Goal: Transaction & Acquisition: Purchase product/service

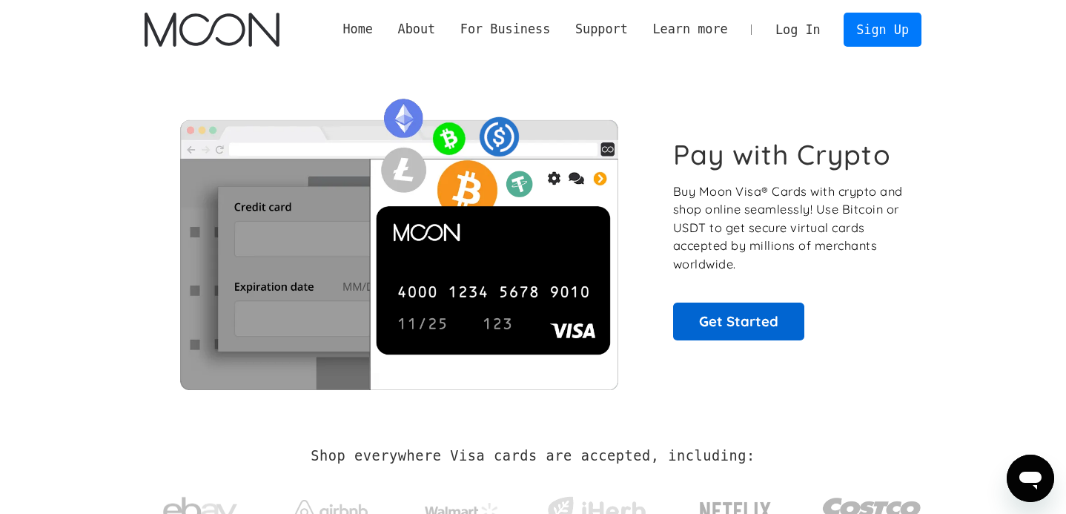
click at [762, 325] on link "Get Started" at bounding box center [738, 320] width 131 height 37
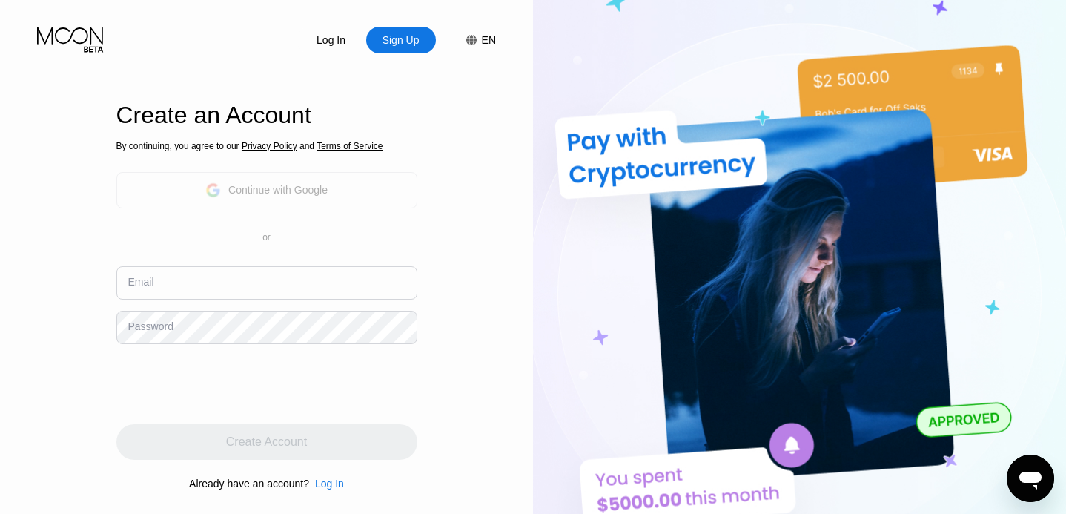
click at [291, 181] on div "Continue with Google" at bounding box center [266, 190] width 122 height 23
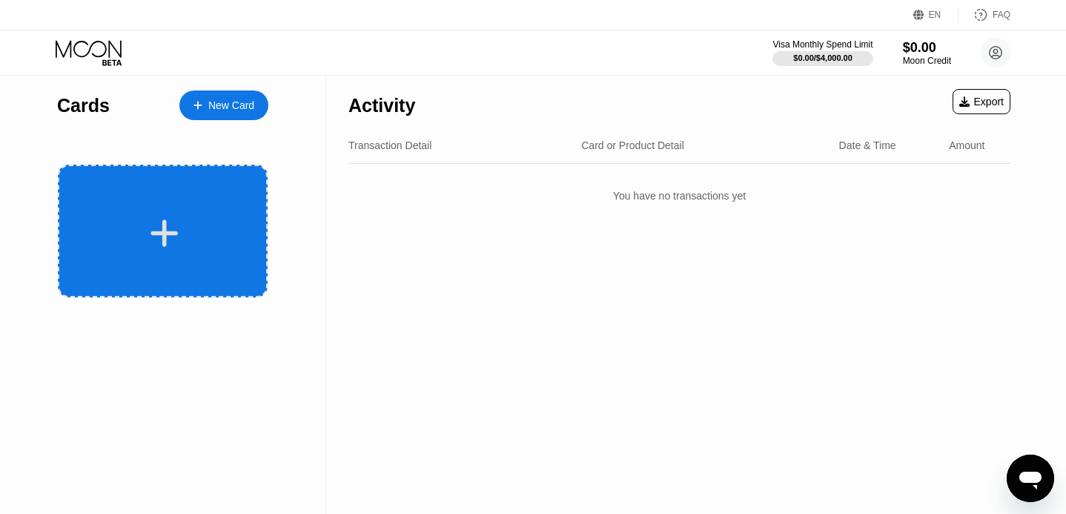
click at [171, 195] on div at bounding box center [163, 231] width 210 height 133
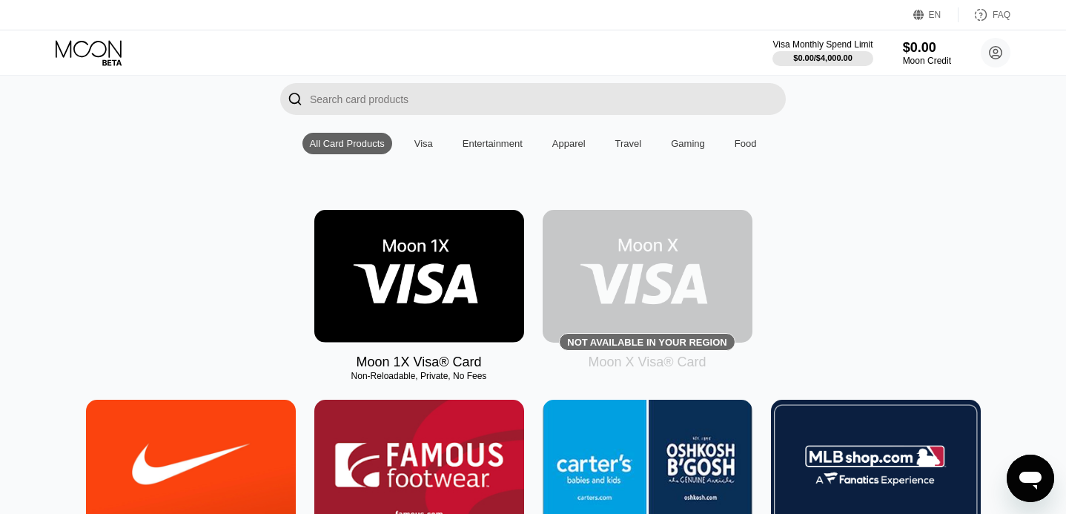
scroll to position [102, 0]
click at [422, 243] on img at bounding box center [419, 276] width 210 height 133
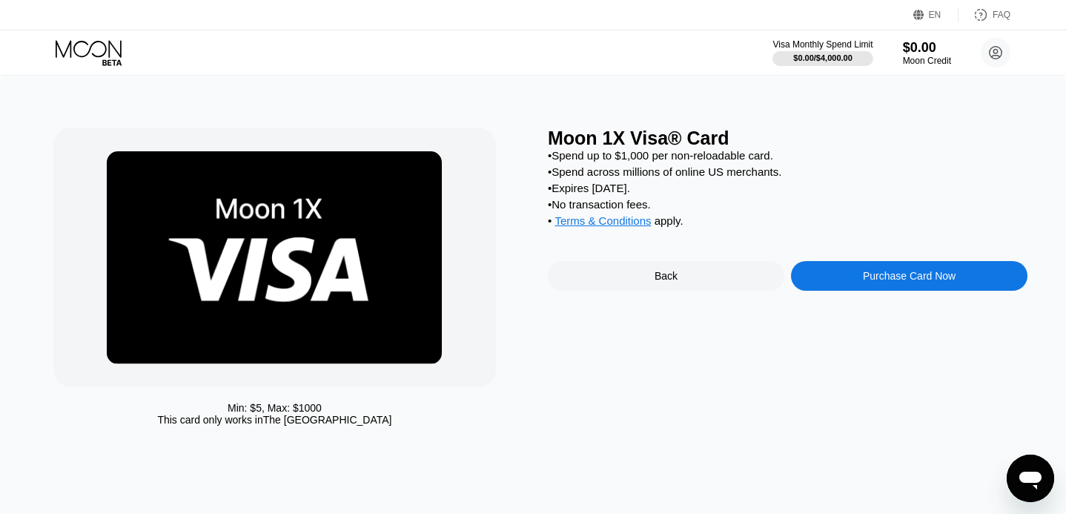
click at [772, 139] on div "Moon 1X Visa® Card" at bounding box center [788, 137] width 480 height 21
click at [911, 273] on div "Purchase Card Now" at bounding box center [909, 276] width 93 height 12
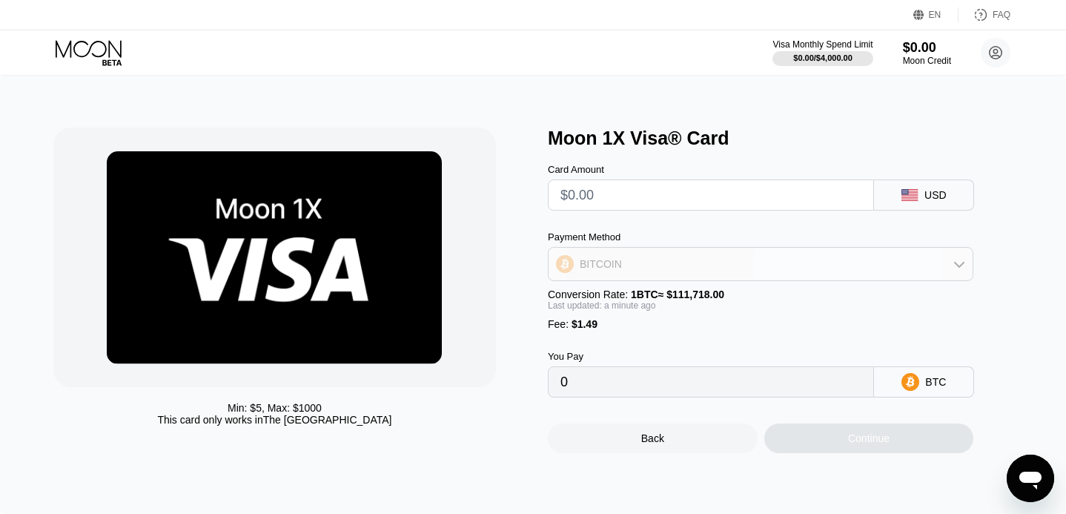
click at [766, 264] on div "BITCOIN" at bounding box center [761, 264] width 424 height 30
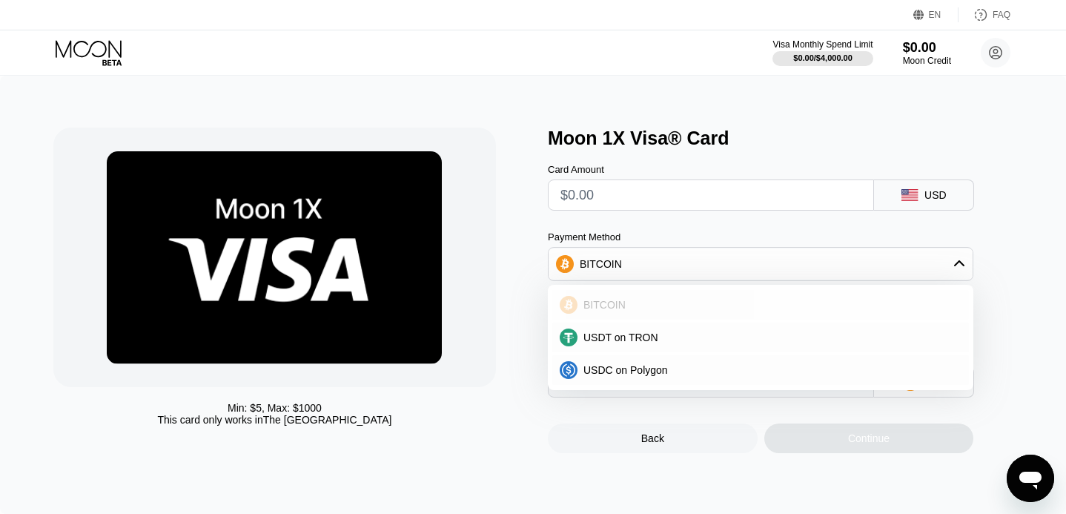
scroll to position [45, 0]
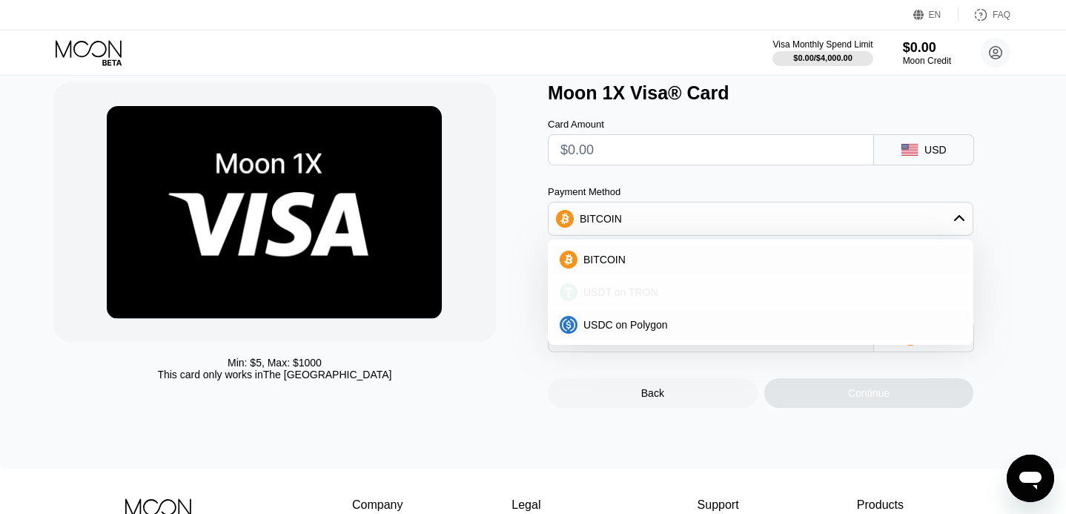
click at [734, 293] on div "USDT on TRON" at bounding box center [769, 292] width 384 height 12
type input "0.00"
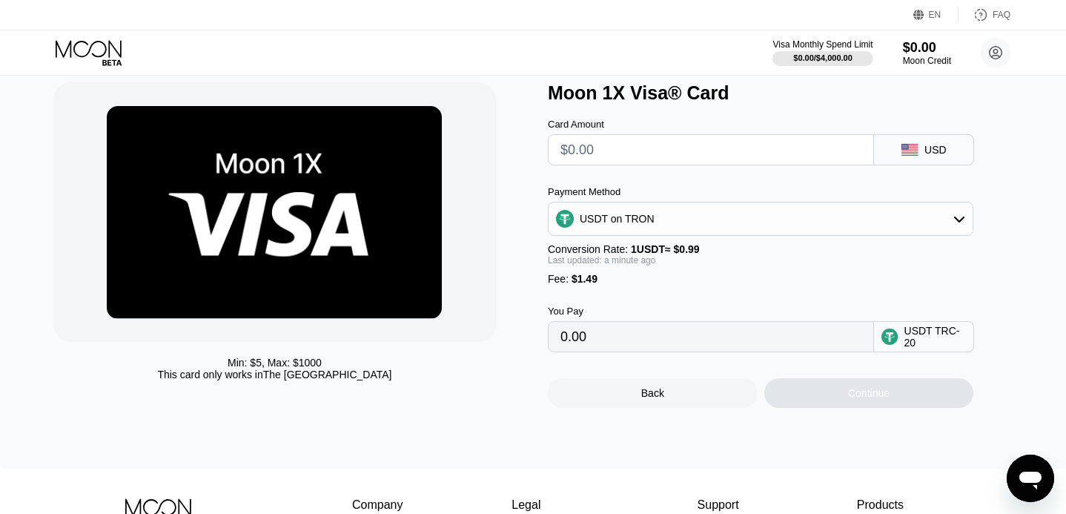
click at [658, 156] on input "text" at bounding box center [710, 150] width 301 height 30
type input "$23"
type input "24.74"
type input "$22"
type input "23.73"
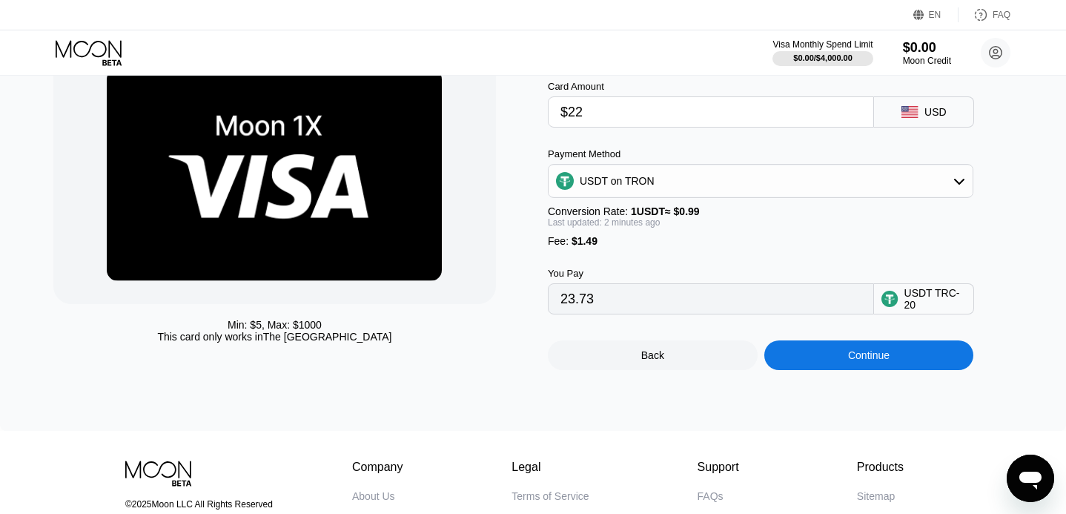
scroll to position [92, 0]
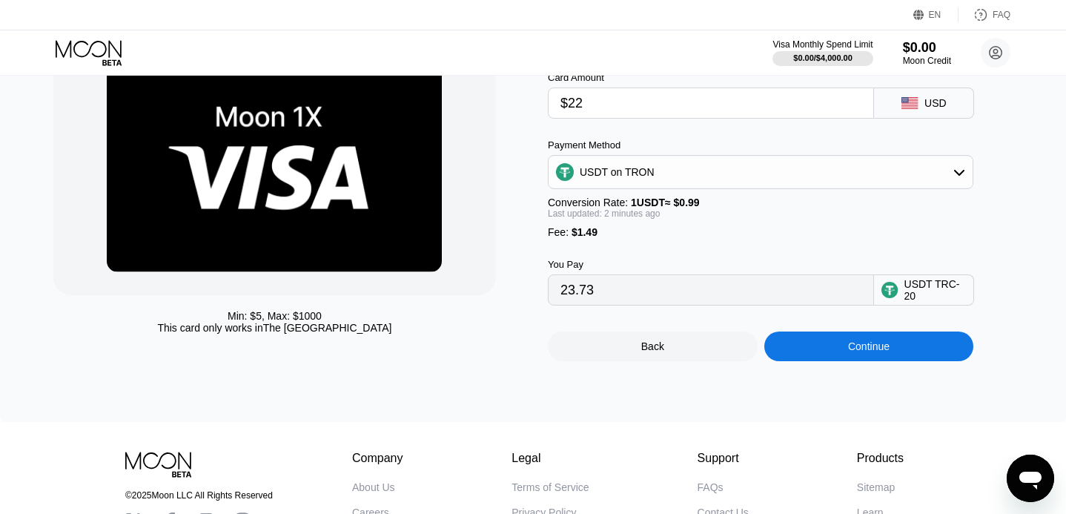
type input "$22"
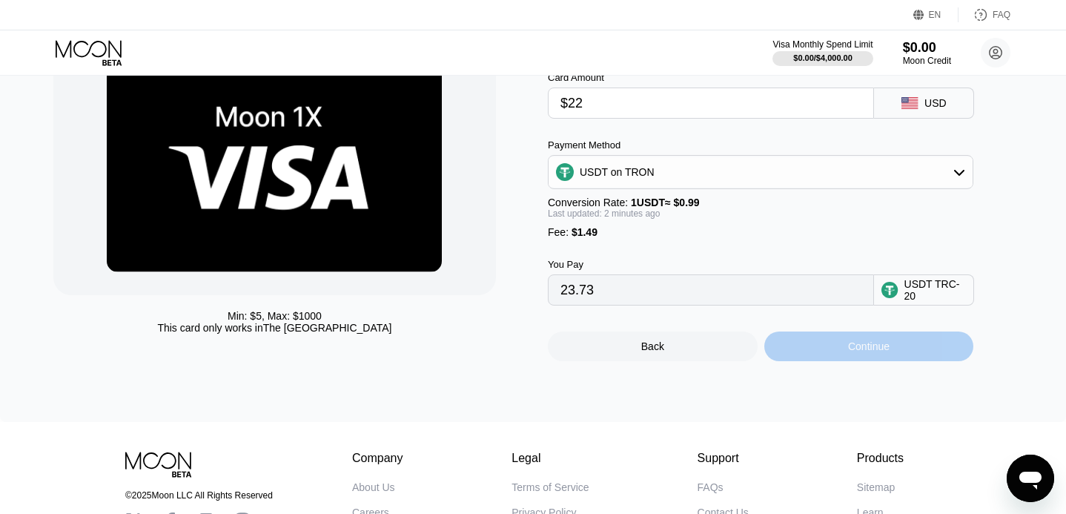
click at [848, 350] on div "Continue" at bounding box center [869, 346] width 42 height 12
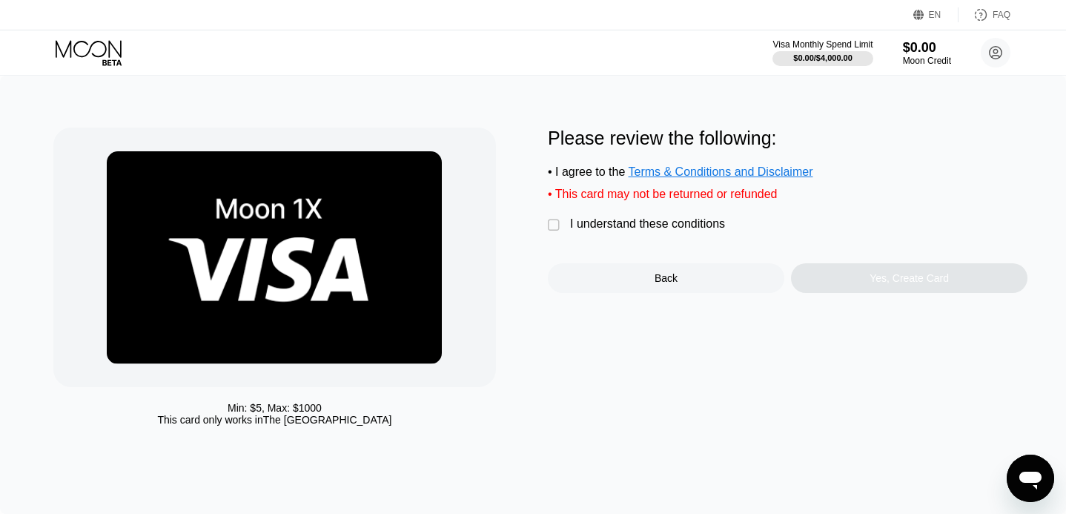
click at [556, 224] on div "" at bounding box center [555, 225] width 15 height 15
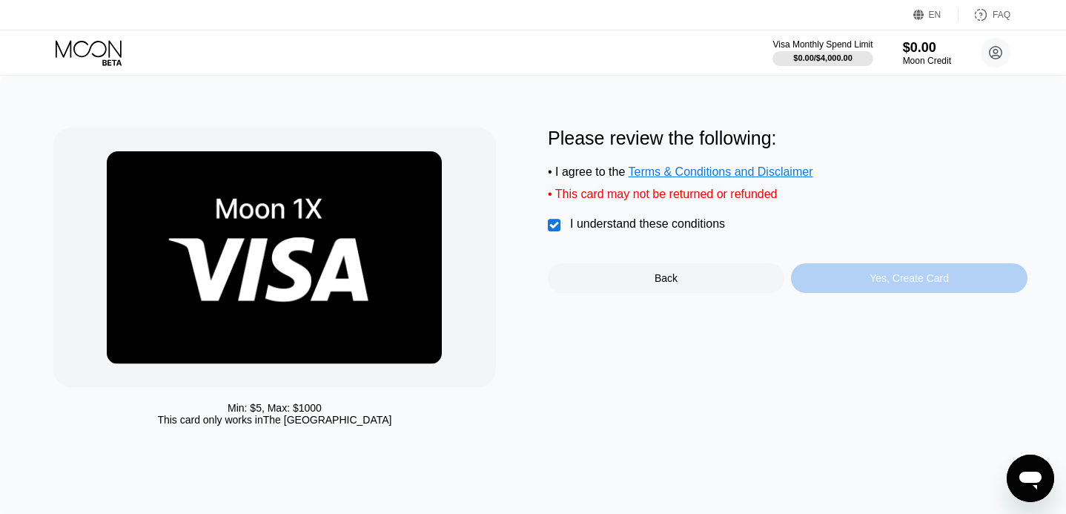
click at [874, 272] on div "Yes, Create Card" at bounding box center [908, 278] width 79 height 12
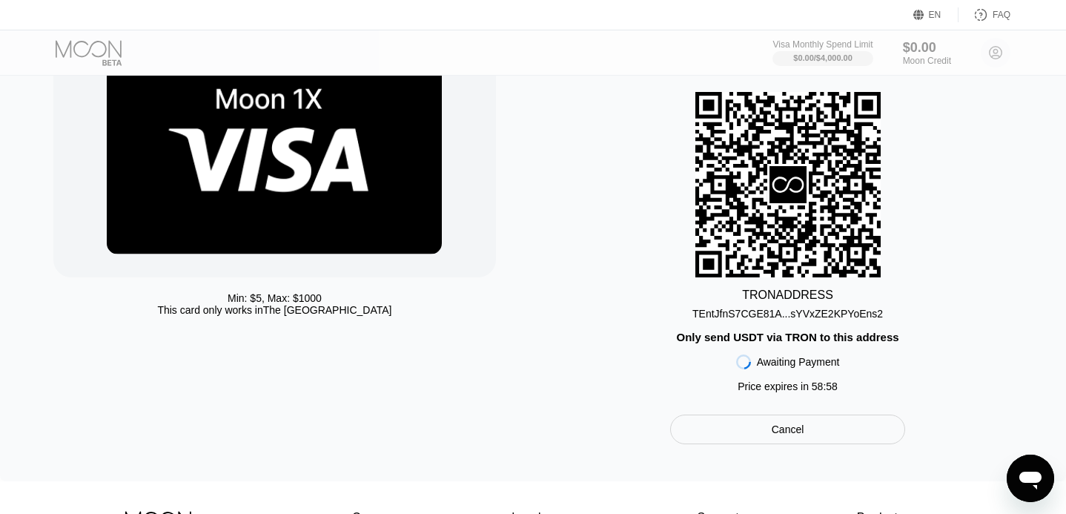
scroll to position [113, 0]
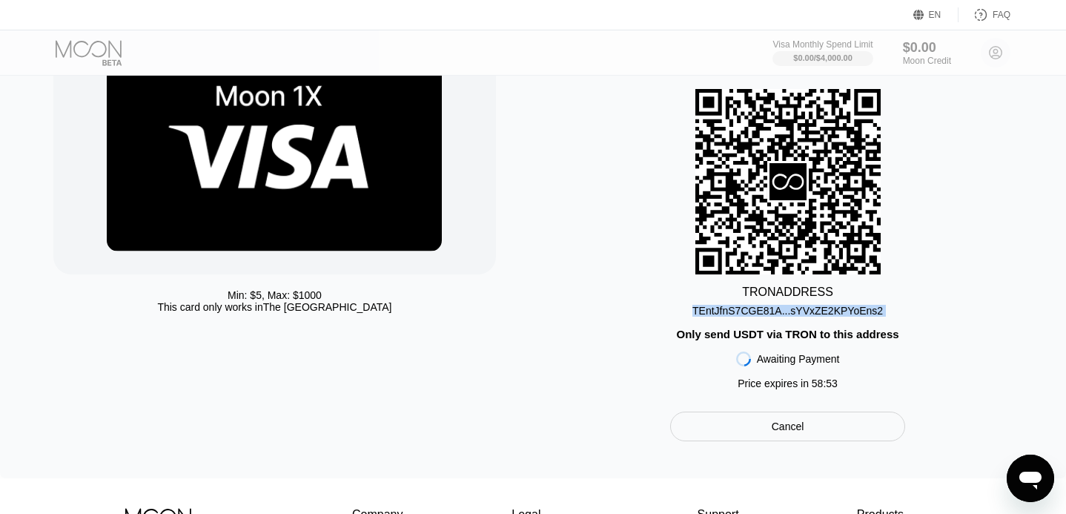
drag, startPoint x: 695, startPoint y: 312, endPoint x: 905, endPoint y: 313, distance: 210.5
click at [905, 313] on div "TRON ADDRESS TEntJfnS7CGE81A...sYVxZE2KPYoEns2 Only send USDT via TRON to this …" at bounding box center [788, 243] width 480 height 308
click at [849, 313] on div "TEntJfnS7CGE81A...sYVxZE2KPYoEns2" at bounding box center [787, 311] width 190 height 12
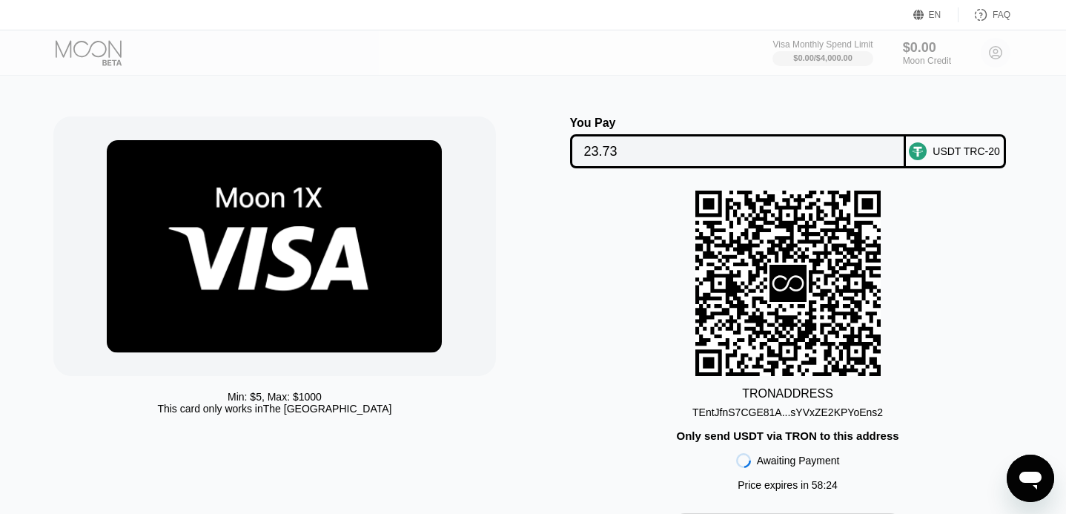
scroll to position [0, 0]
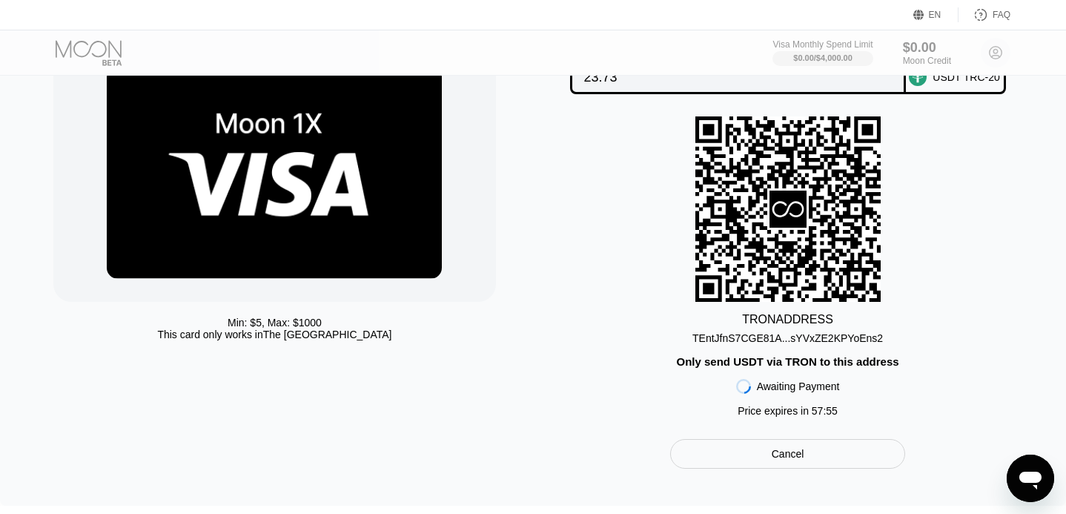
scroll to position [173, 0]
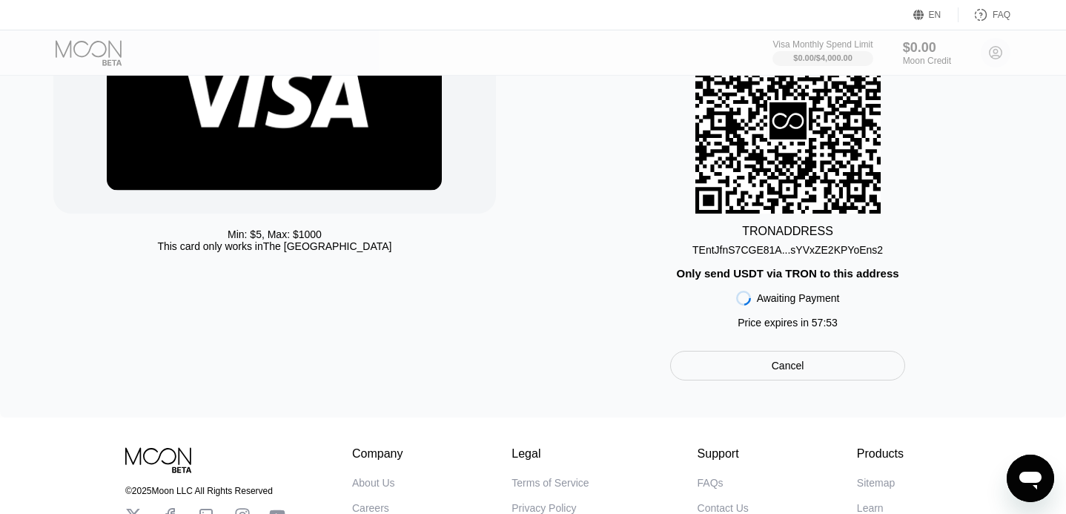
click at [735, 370] on div "Cancel" at bounding box center [787, 366] width 235 height 30
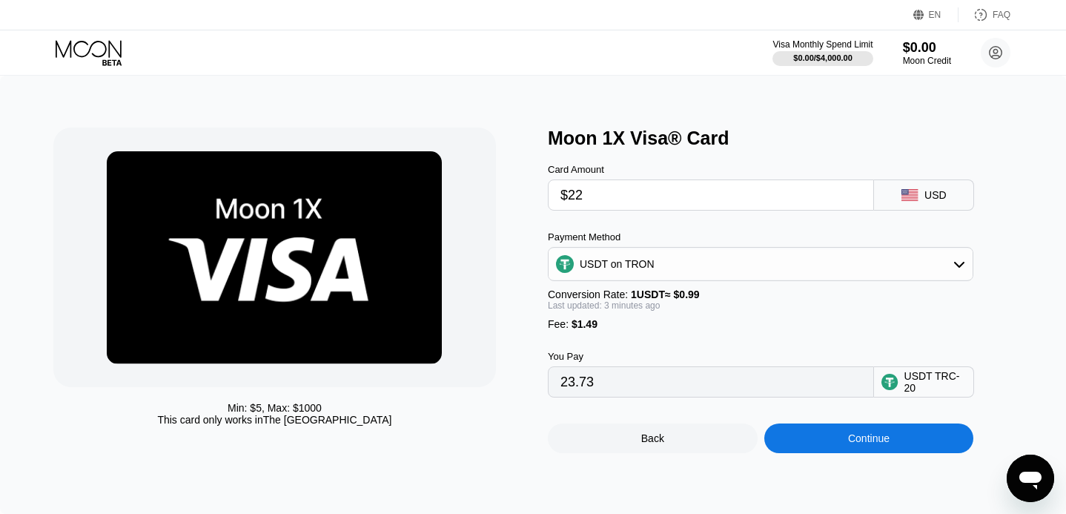
click at [614, 194] on input "$22" at bounding box center [710, 195] width 301 height 30
type input "$21"
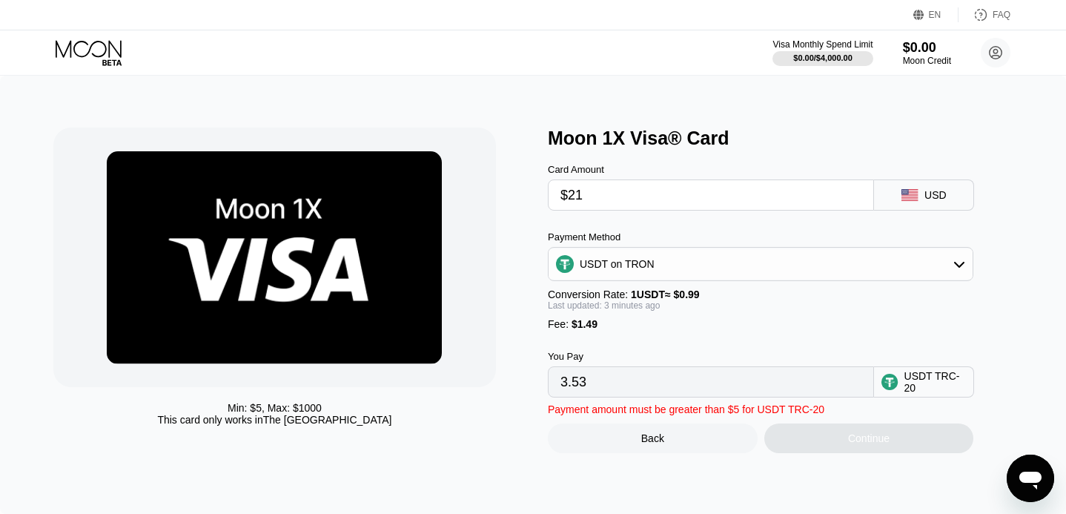
type input "22.72"
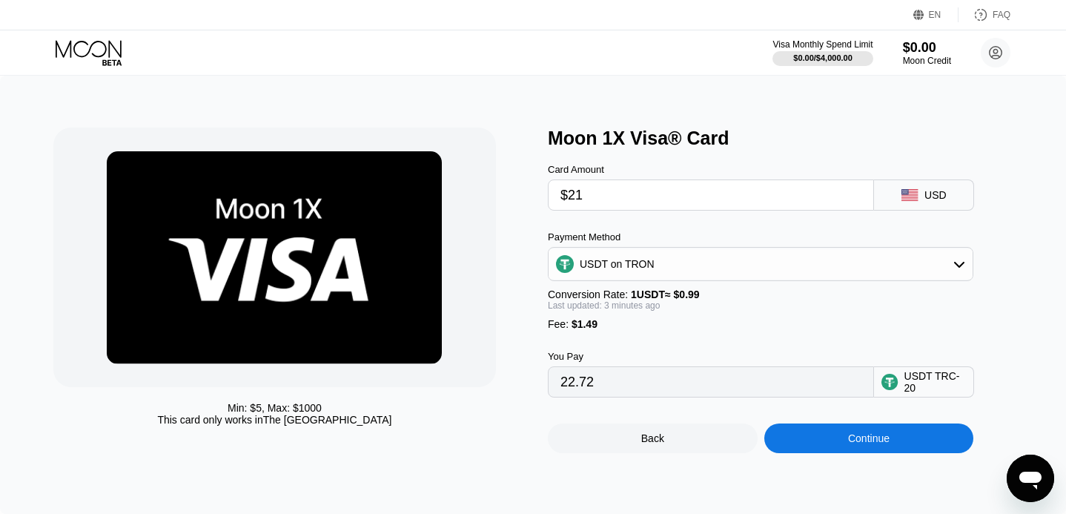
scroll to position [54, 0]
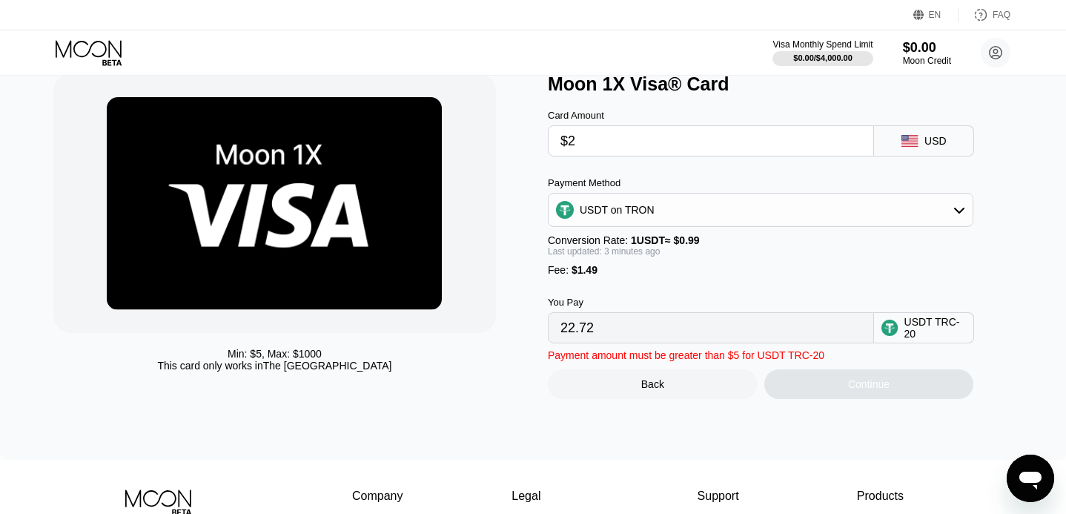
type input "$20"
type input "21.71"
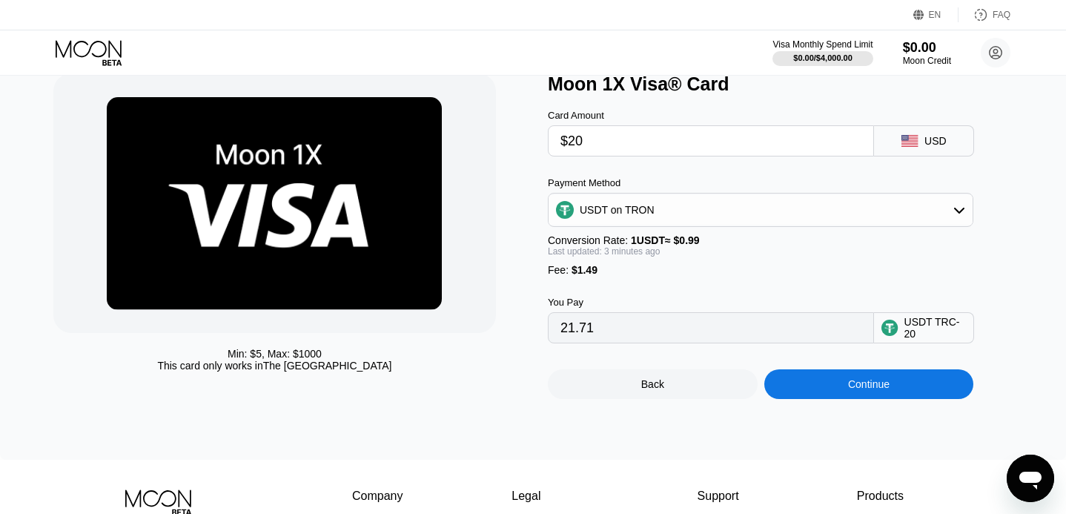
scroll to position [85, 0]
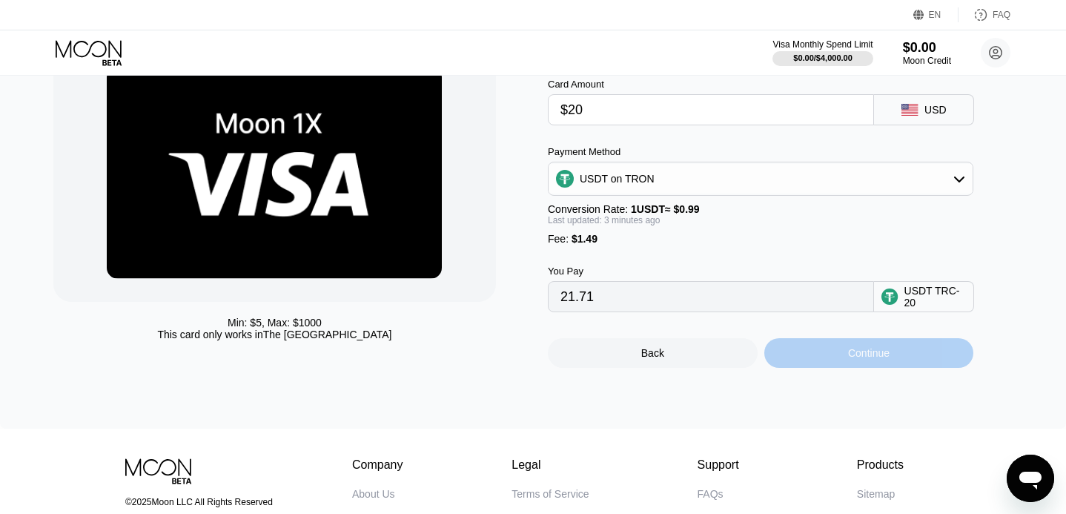
click at [870, 354] on div "Continue" at bounding box center [869, 353] width 42 height 12
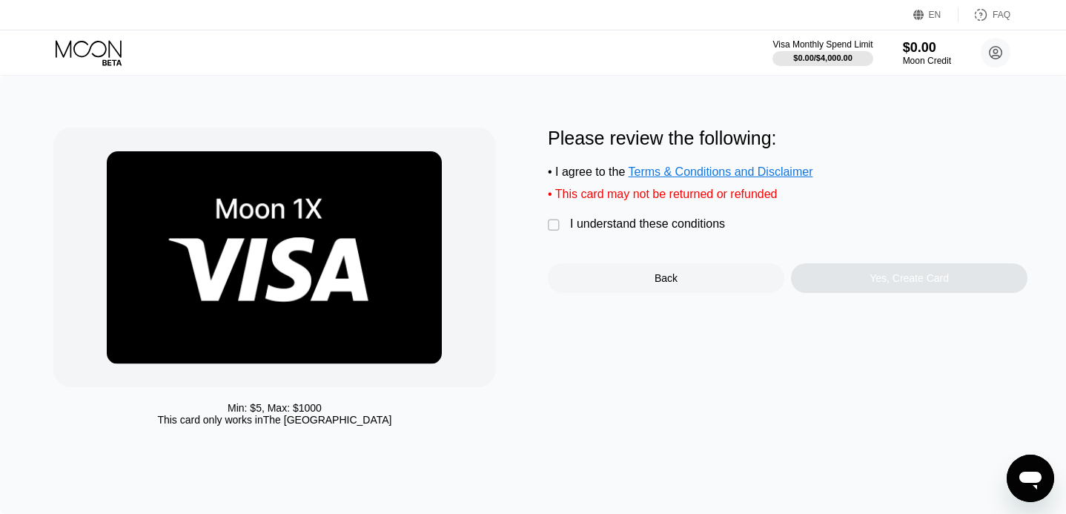
click at [554, 223] on div "" at bounding box center [555, 225] width 15 height 15
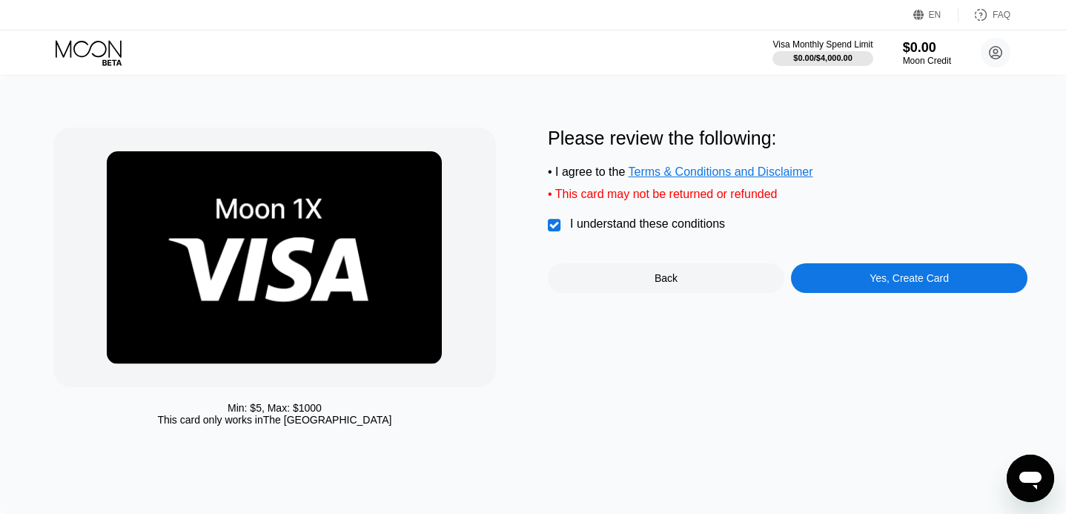
click at [862, 269] on div "Yes, Create Card" at bounding box center [909, 278] width 236 height 30
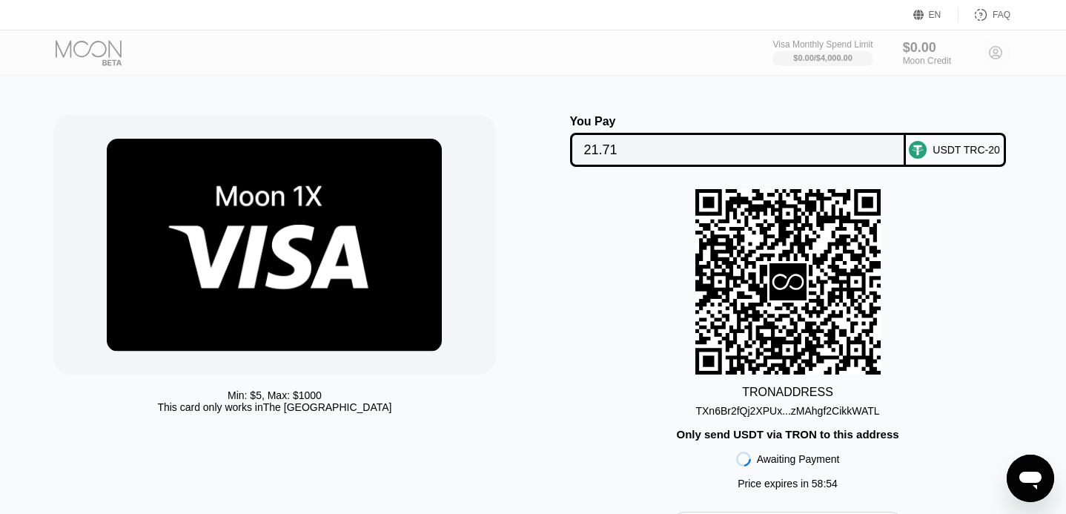
scroll to position [37, 0]
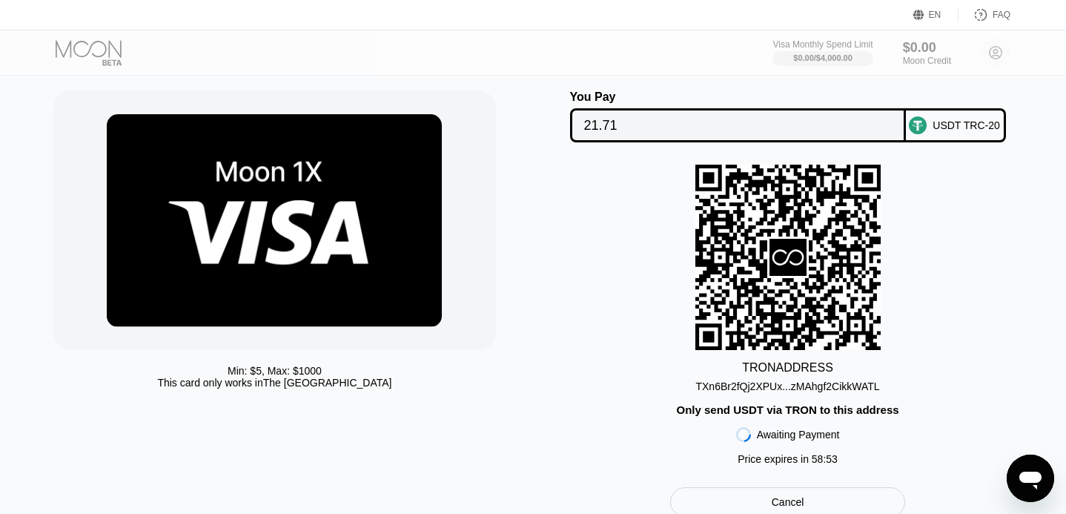
click at [786, 388] on div "TXn6Br2fQj2XPUx...zMAhgf2CikkWATL" at bounding box center [787, 386] width 184 height 12
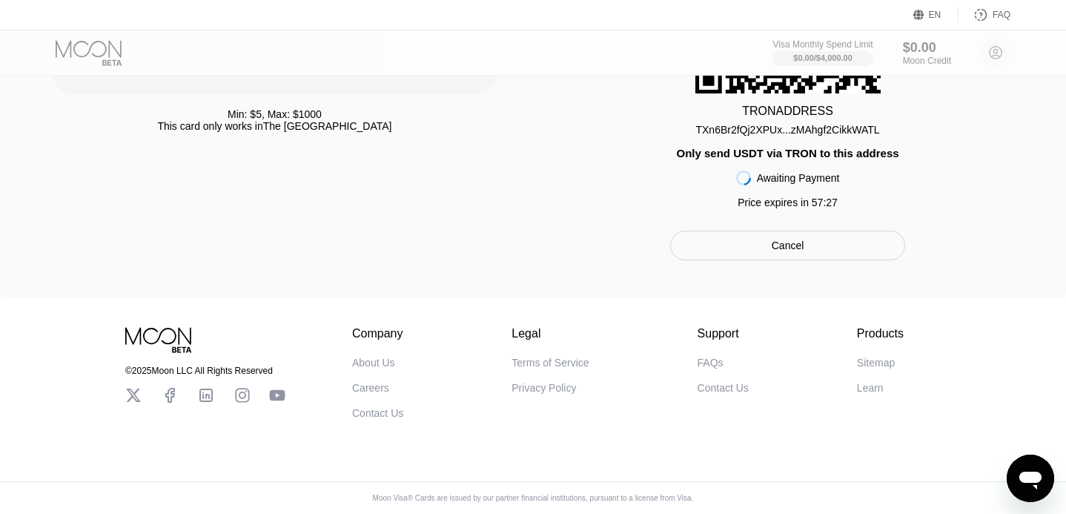
scroll to position [299, 0]
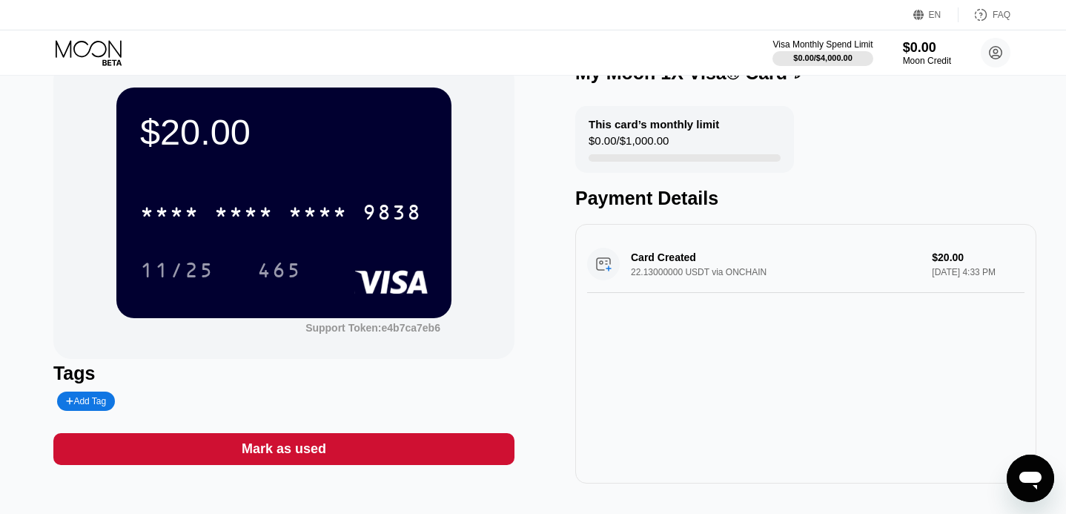
scroll to position [30, 0]
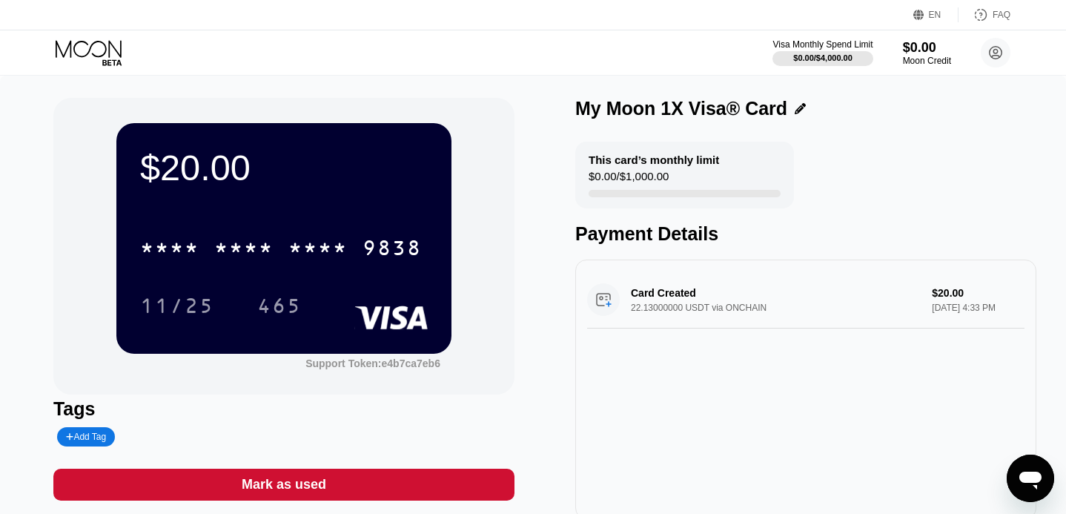
click at [633, 178] on div "$0.00 / $1,000.00" at bounding box center [629, 180] width 80 height 20
click at [662, 294] on div "Card Created 22.13000000 USDT via ONCHAIN $20.00 Sep 22, 2025 4:33 PM" at bounding box center [805, 299] width 437 height 57
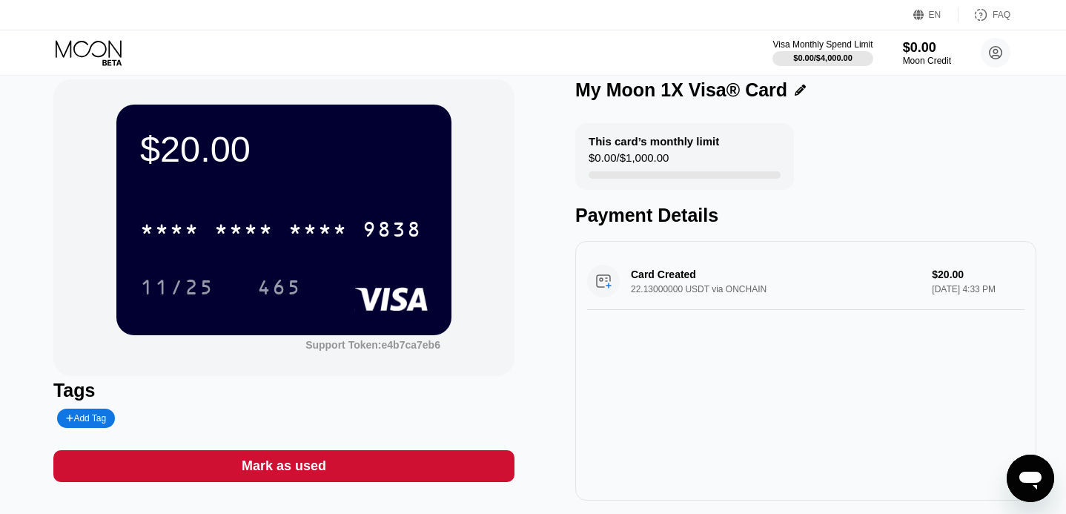
scroll to position [19, 0]
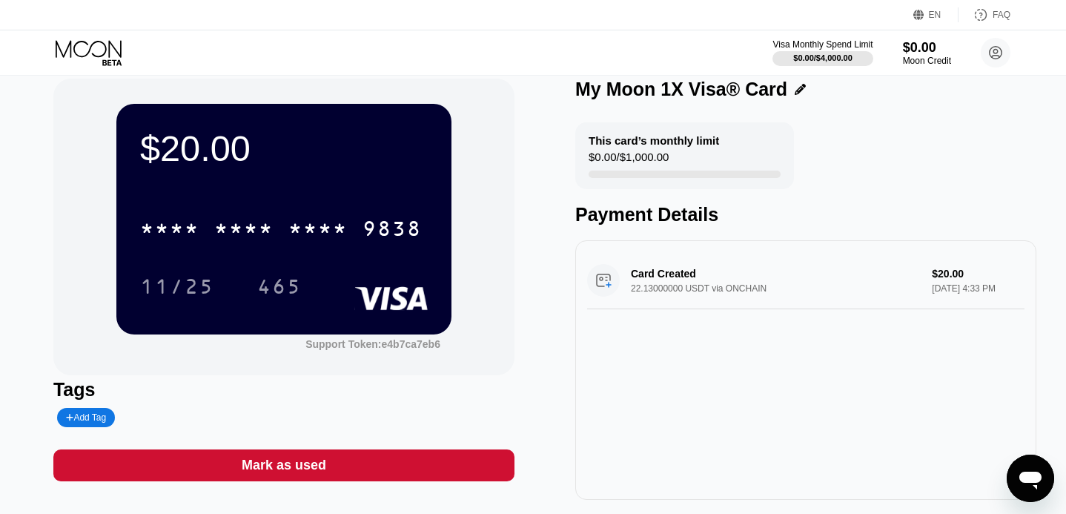
click at [371, 257] on div "* * * * * * * * * * * * 9838 11/25 465" at bounding box center [284, 242] width 288 height 87
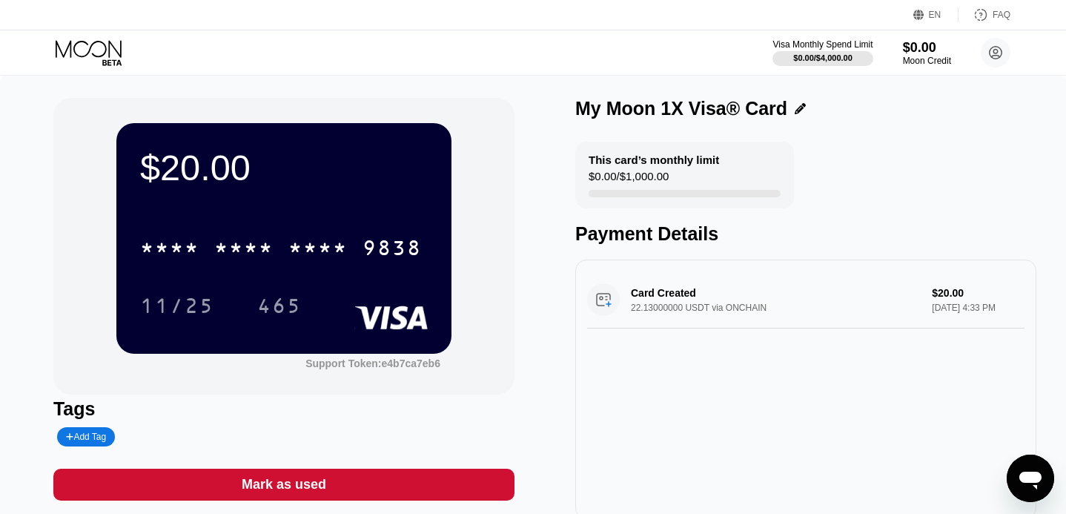
scroll to position [0, 0]
click at [994, 62] on circle at bounding box center [996, 53] width 30 height 30
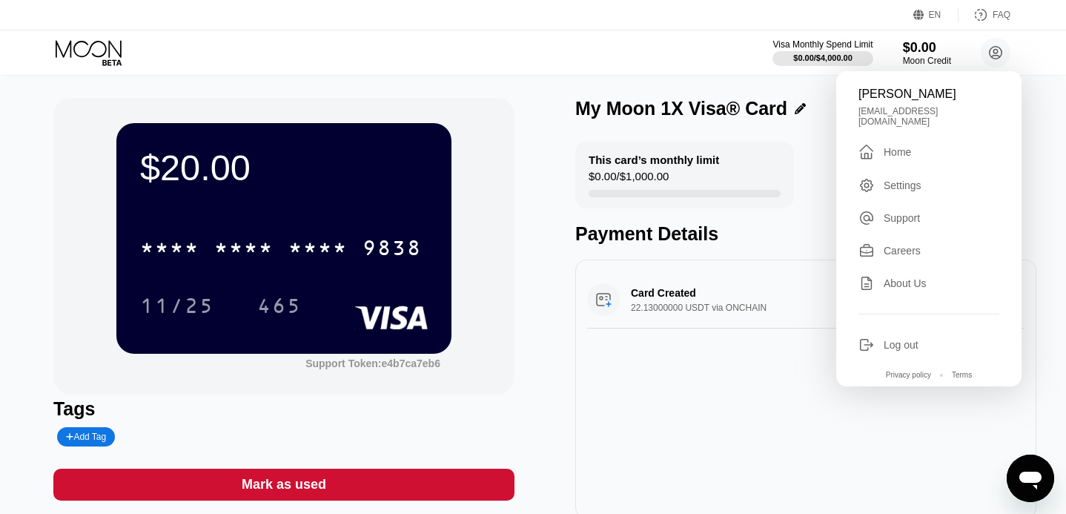
click at [749, 366] on div "Card Created 22.13000000 USDT via ONCHAIN $20.00 Sep 22, 2025 4:33 PM" at bounding box center [805, 388] width 461 height 259
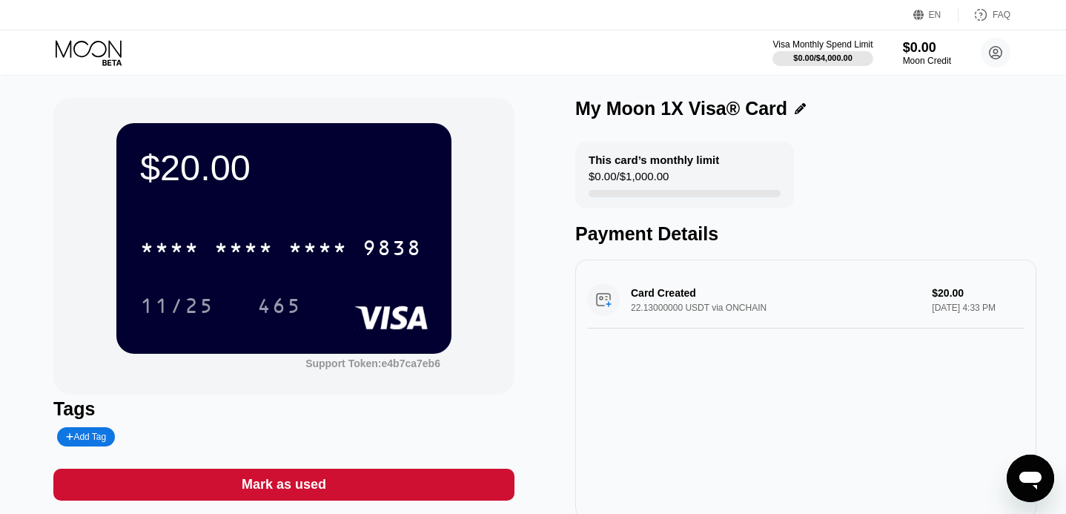
click at [680, 297] on div "Card Created 22.13000000 USDT via ONCHAIN $20.00 Sep 22, 2025 4:33 PM" at bounding box center [805, 299] width 437 height 57
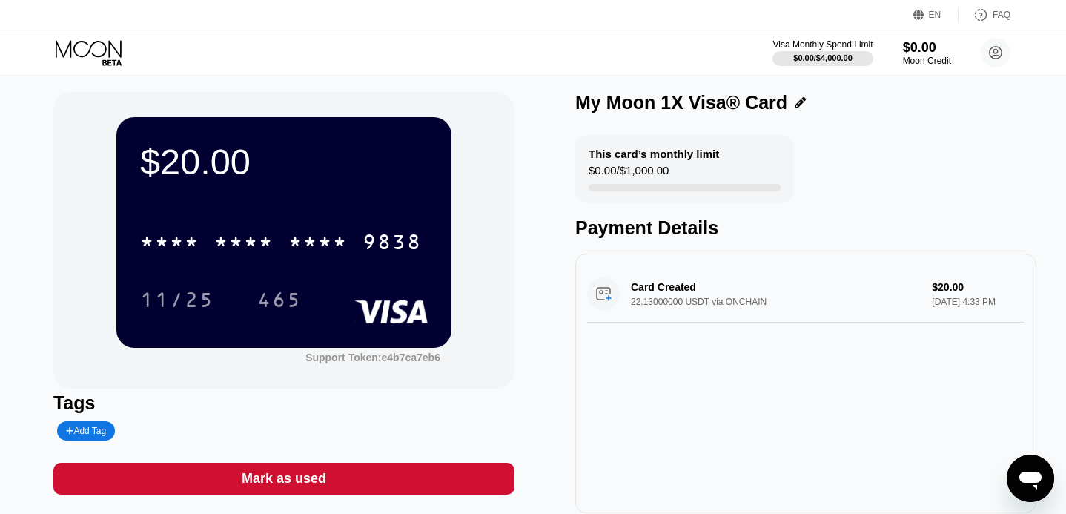
click at [792, 96] on div "My Moon 1X Visa® Card" at bounding box center [805, 102] width 461 height 21
click at [795, 105] on icon at bounding box center [800, 102] width 11 height 11
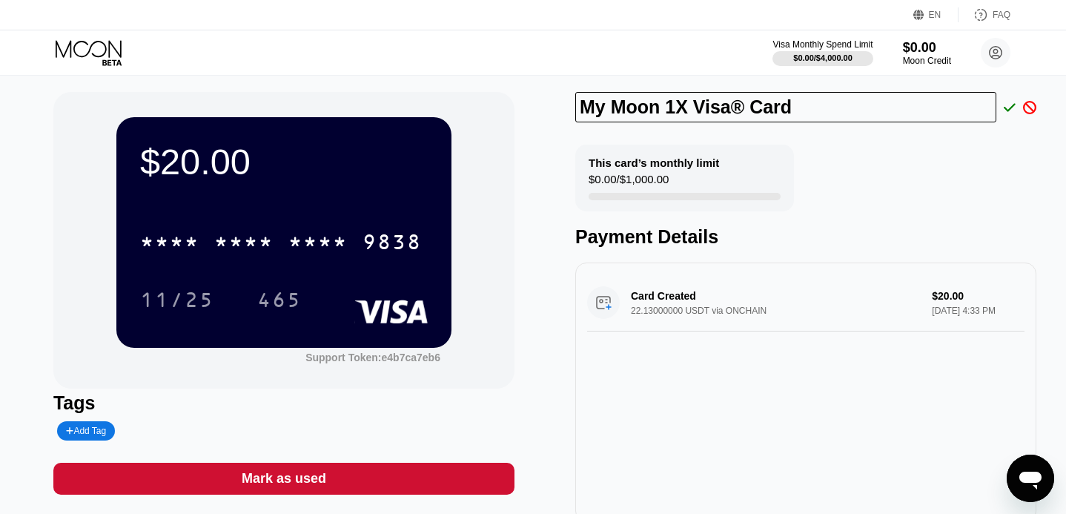
click at [927, 159] on div "This card’s monthly limit $0.00 / $1,000.00 Payment Details" at bounding box center [805, 196] width 461 height 103
drag, startPoint x: 832, startPoint y: 108, endPoint x: 438, endPoint y: 99, distance: 393.7
click at [438, 99] on div "$20.00 * * * * * * * * * * * * 9838 11/25 465 Support Token: e4b7ca7eb6 Tags Ad…" at bounding box center [532, 307] width 959 height 430
type input "Test"
click at [1007, 107] on icon at bounding box center [1010, 107] width 12 height 13
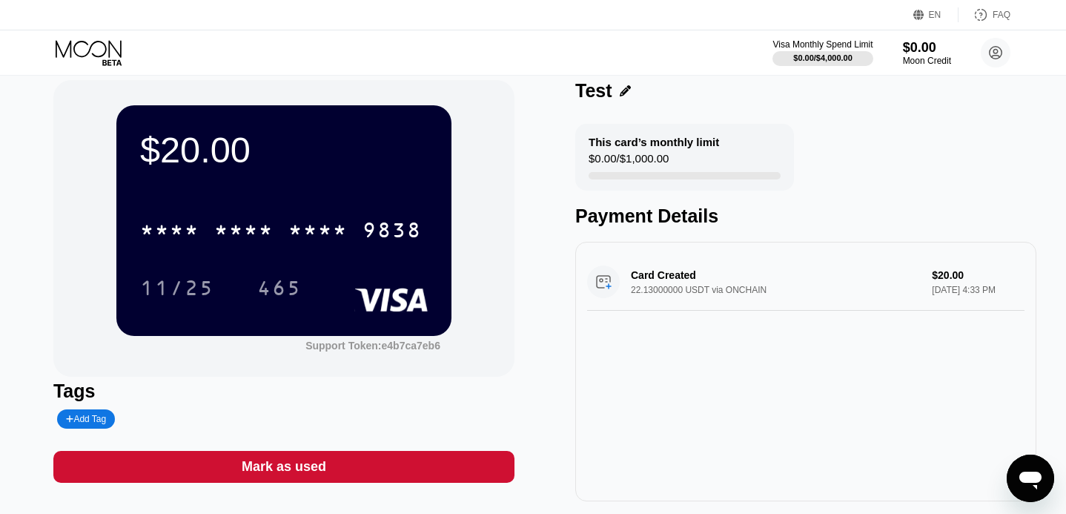
scroll to position [146, 0]
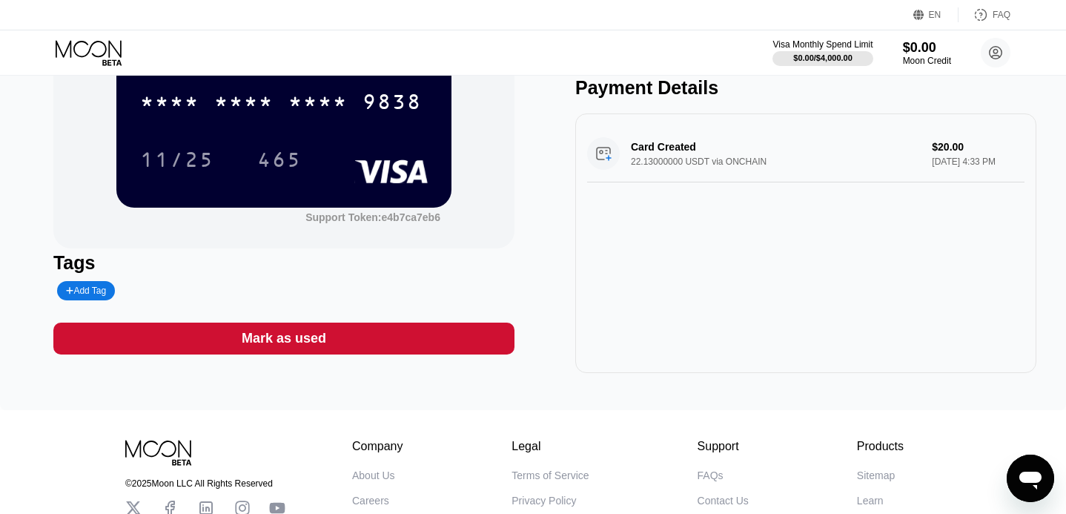
click at [663, 145] on div "Card Created 22.13000000 USDT via ONCHAIN $20.00 Sep 22, 2025 4:33 PM" at bounding box center [805, 153] width 437 height 57
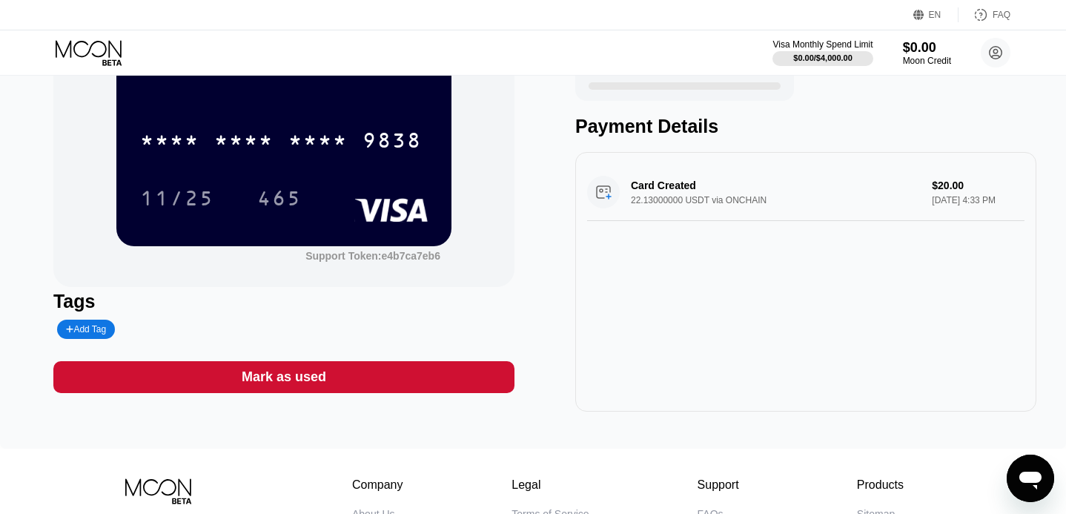
scroll to position [102, 0]
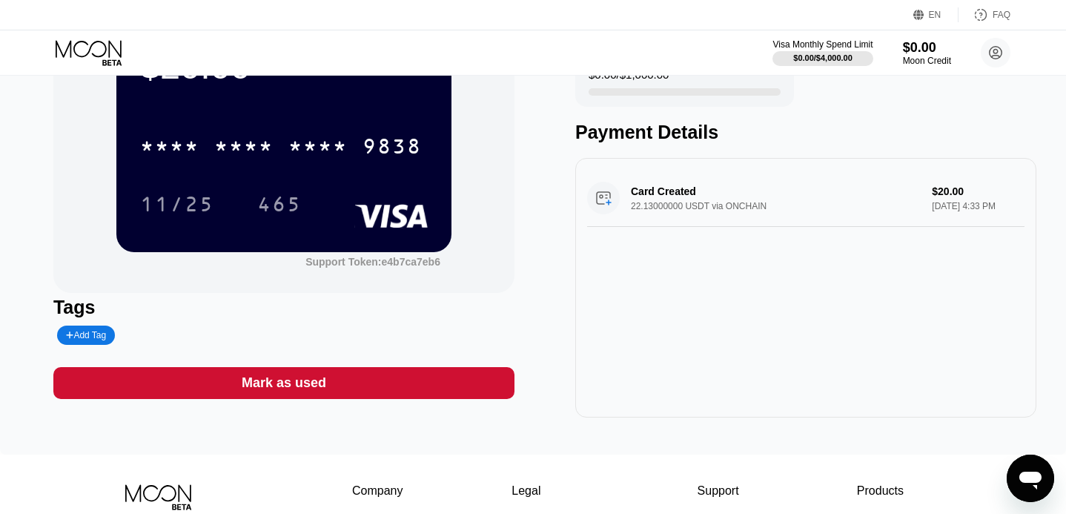
click at [400, 251] on div "$20.00 * * * * * * * * * * * * 9838 11/25 465" at bounding box center [283, 136] width 335 height 230
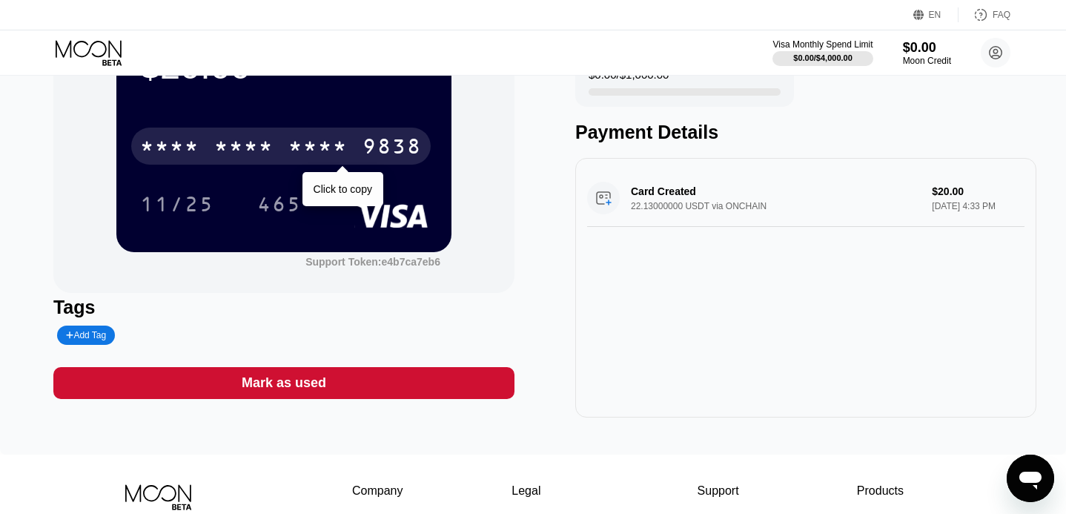
click at [186, 148] on div "* * * *" at bounding box center [169, 148] width 59 height 24
click at [303, 152] on div "2843" at bounding box center [317, 148] width 59 height 24
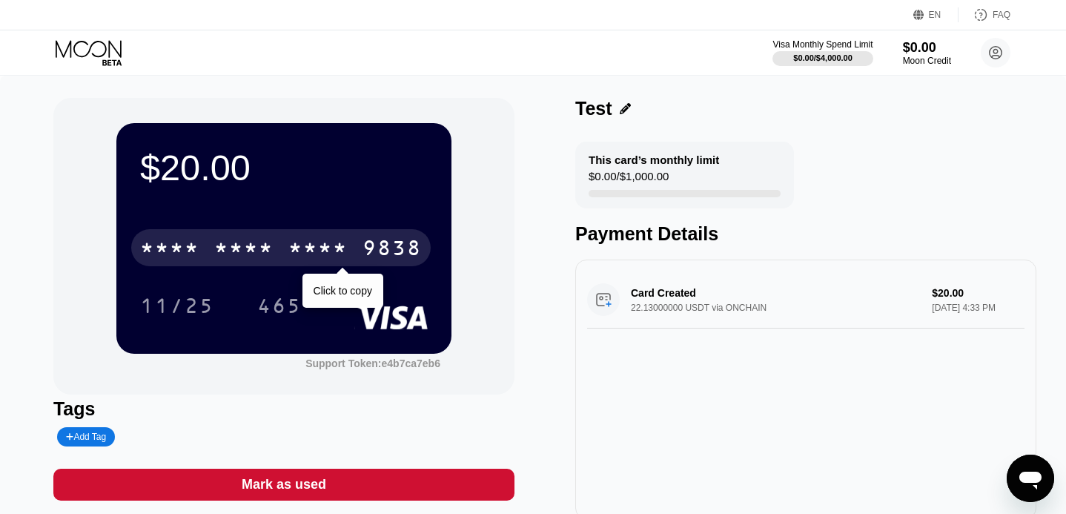
scroll to position [0, 0]
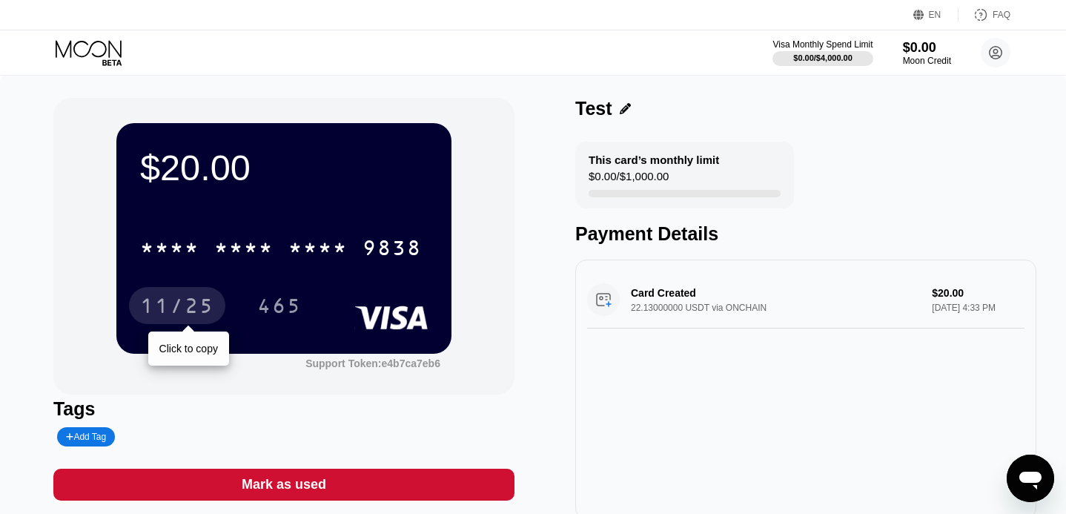
click at [167, 303] on div "11/25" at bounding box center [177, 308] width 74 height 24
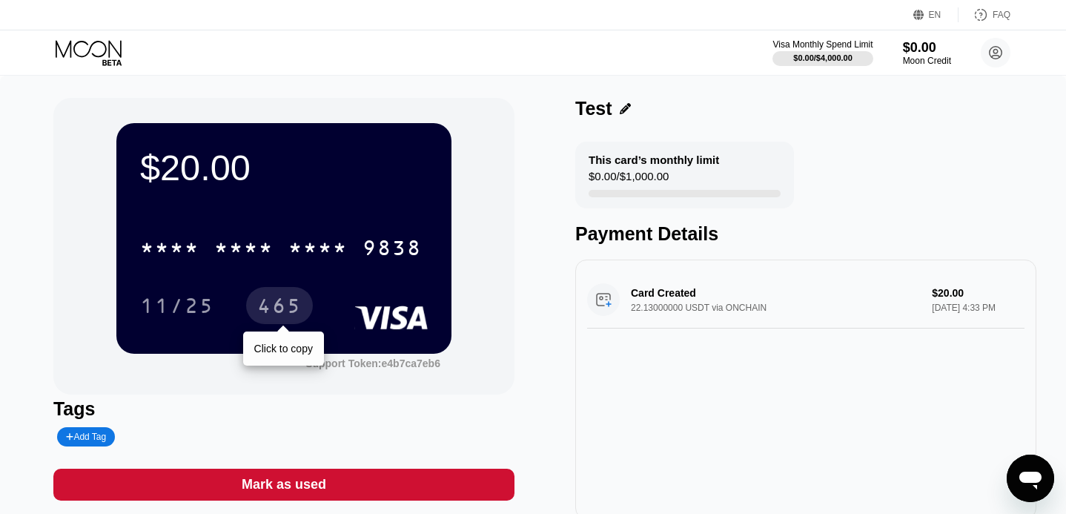
click at [291, 302] on div "465" at bounding box center [279, 308] width 44 height 24
click at [993, 50] on icon at bounding box center [996, 53] width 8 height 8
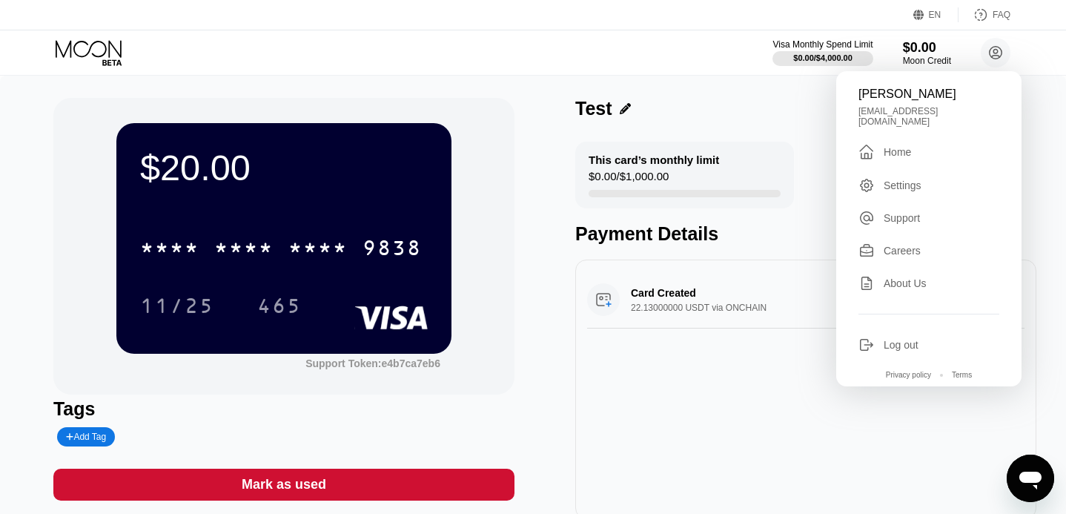
click at [902, 158] on div "Home" at bounding box center [897, 152] width 27 height 12
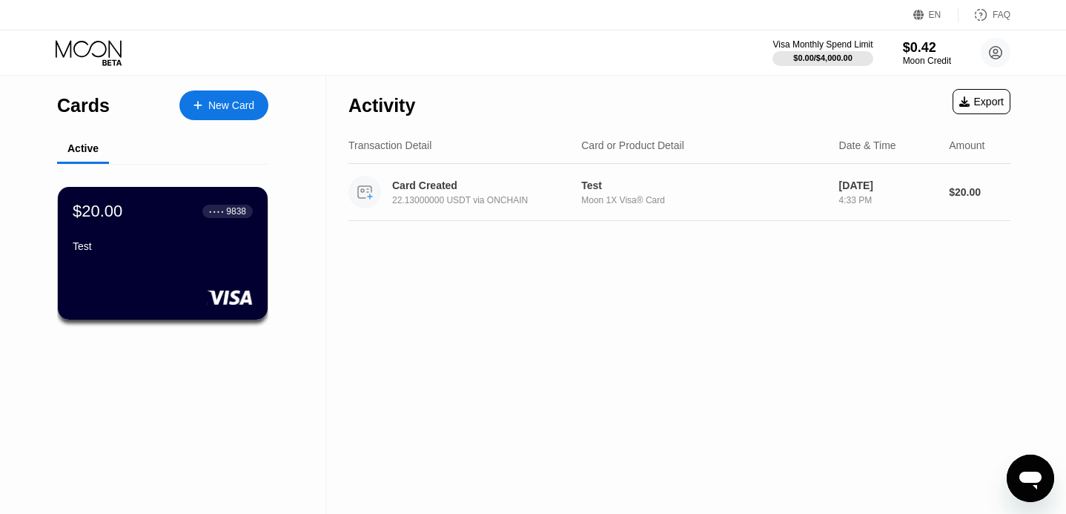
click at [409, 185] on div "Card Created" at bounding box center [484, 185] width 185 height 12
click at [996, 51] on circle at bounding box center [996, 53] width 30 height 30
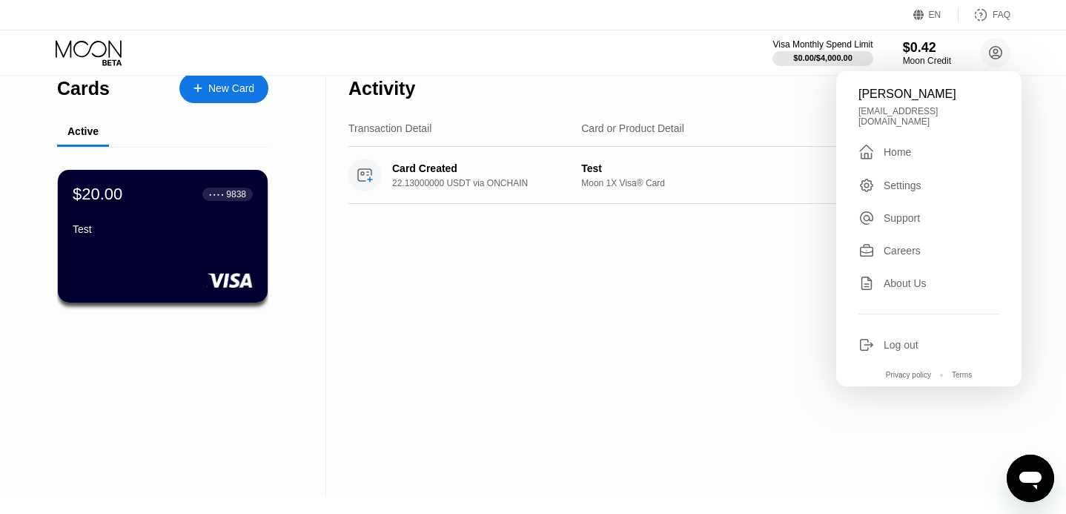
scroll to position [19, 0]
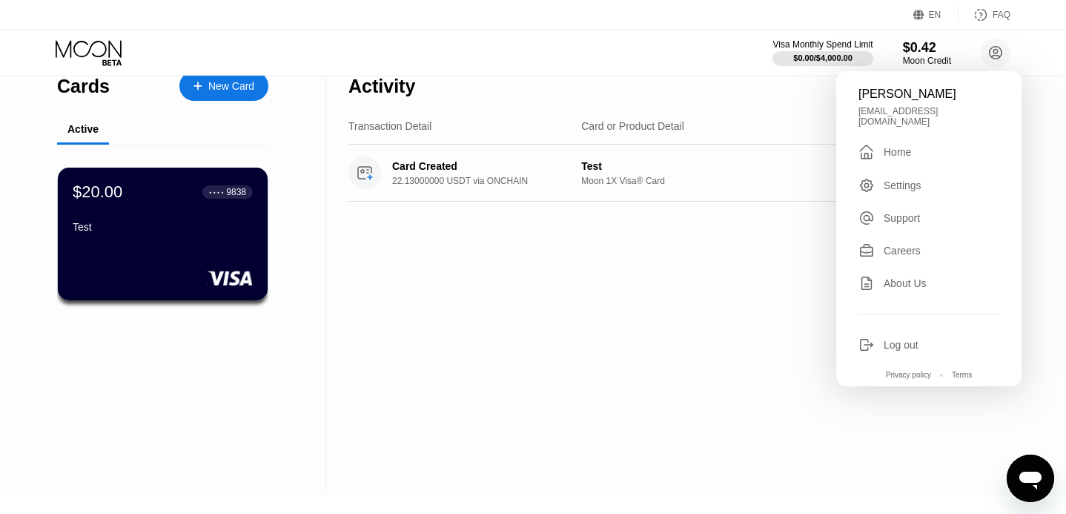
click at [899, 228] on div "Patrick Chen patrickechohelloworld@gmail.com  Home Settings Support Careers Ab…" at bounding box center [928, 228] width 185 height 315
click at [901, 220] on div "Support" at bounding box center [902, 218] width 36 height 12
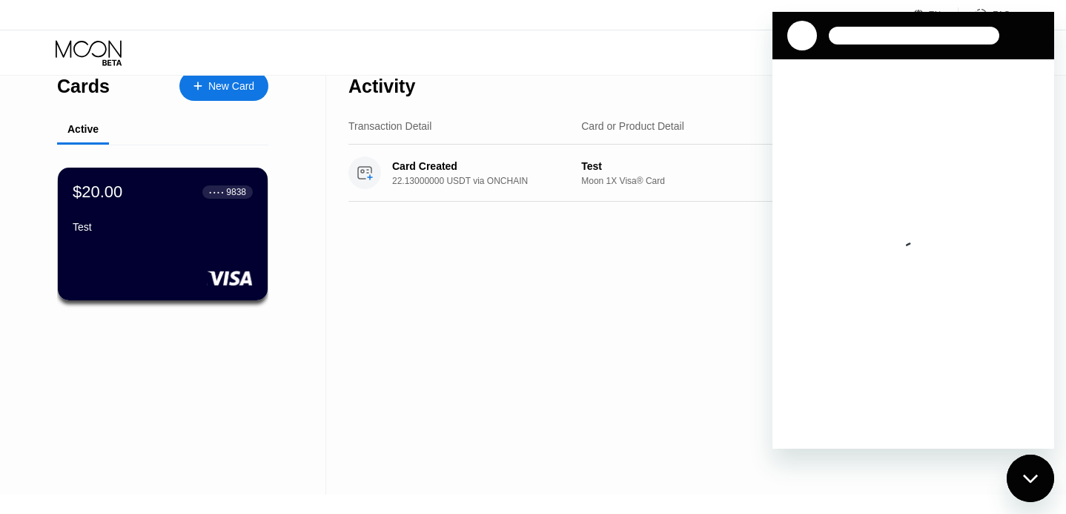
click at [1022, 469] on div "关闭消息传送窗口" at bounding box center [1030, 478] width 44 height 44
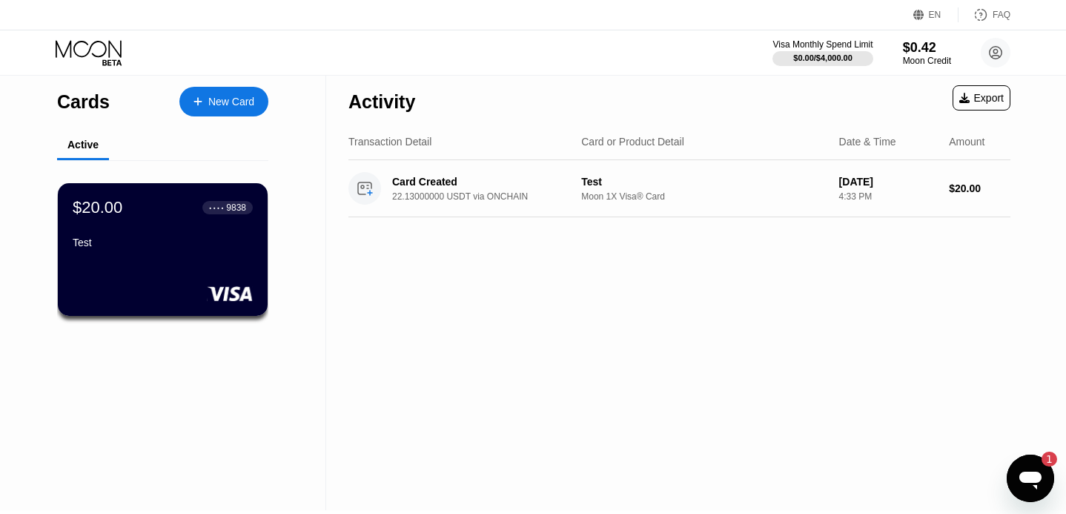
type textarea "x"
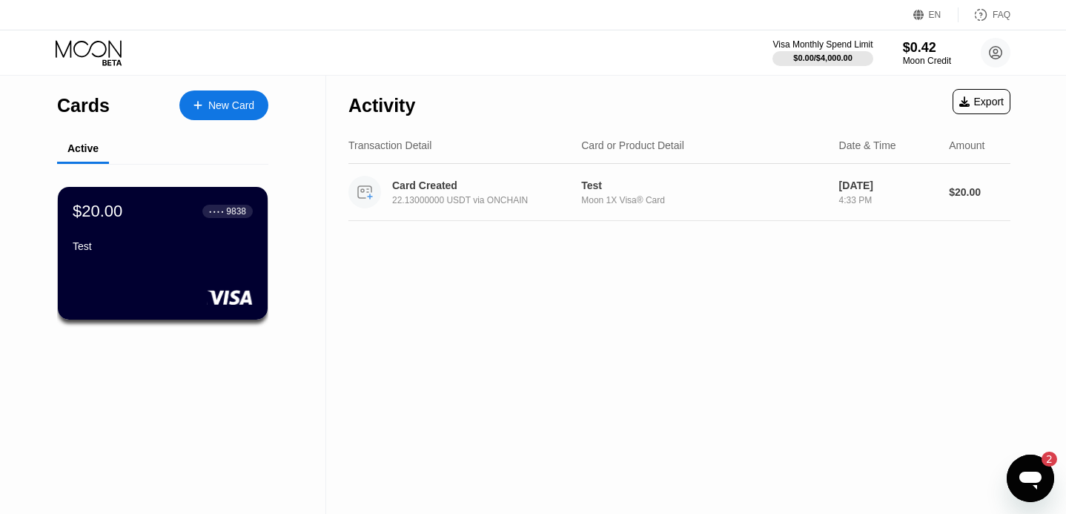
click at [411, 185] on div "Activity Export Transaction Detail Card or Product Detail Date & Time Amount Ca…" at bounding box center [679, 295] width 706 height 438
click at [988, 45] on circle at bounding box center [996, 53] width 30 height 30
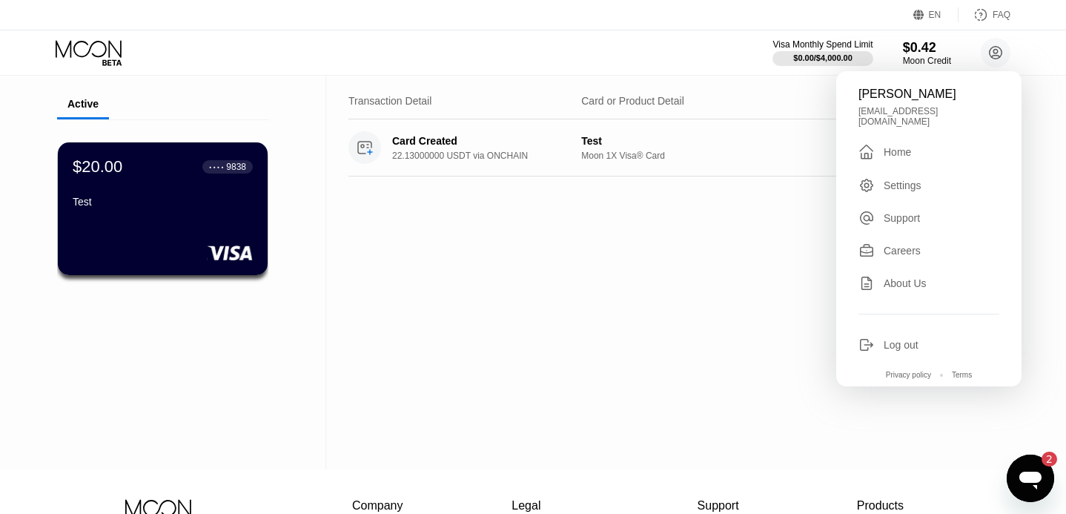
scroll to position [46, 0]
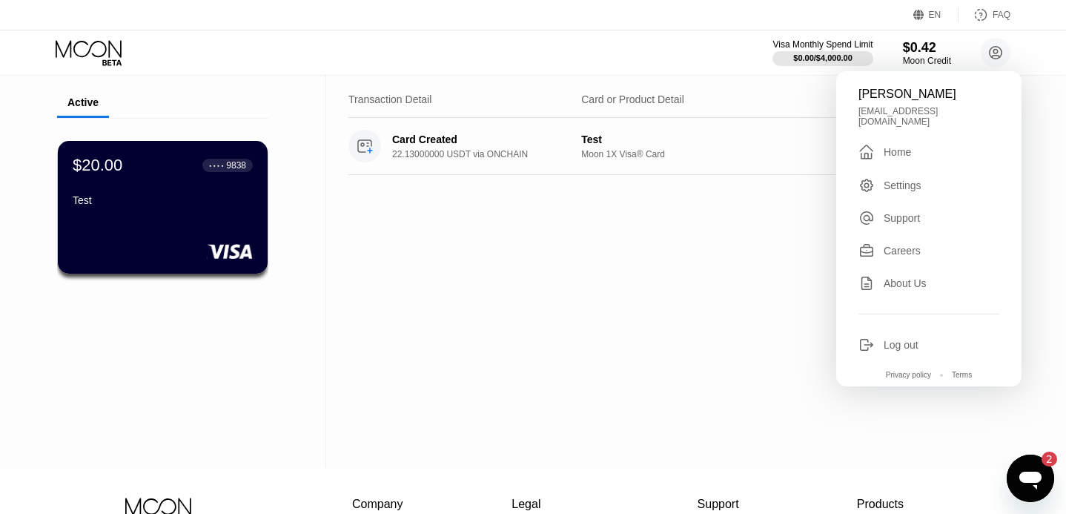
click at [905, 184] on div "Settings" at bounding box center [903, 185] width 38 height 12
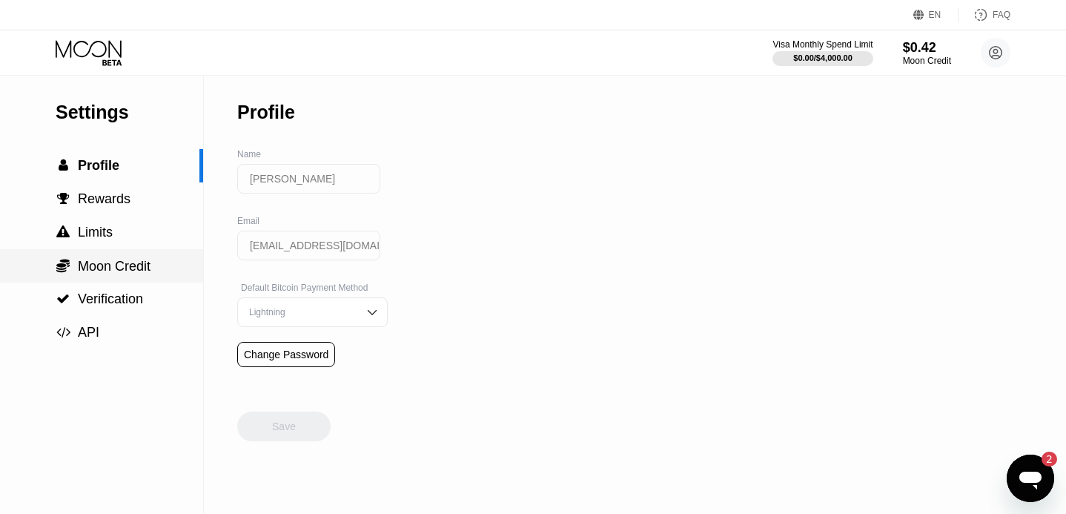
click at [159, 264] on div " Moon Credit" at bounding box center [101, 266] width 203 height 16
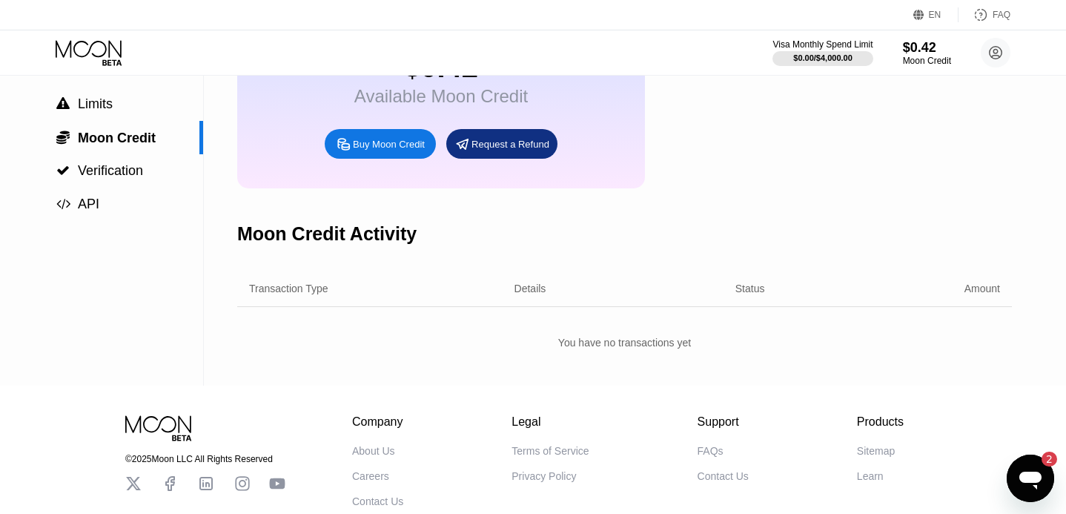
scroll to position [72, 0]
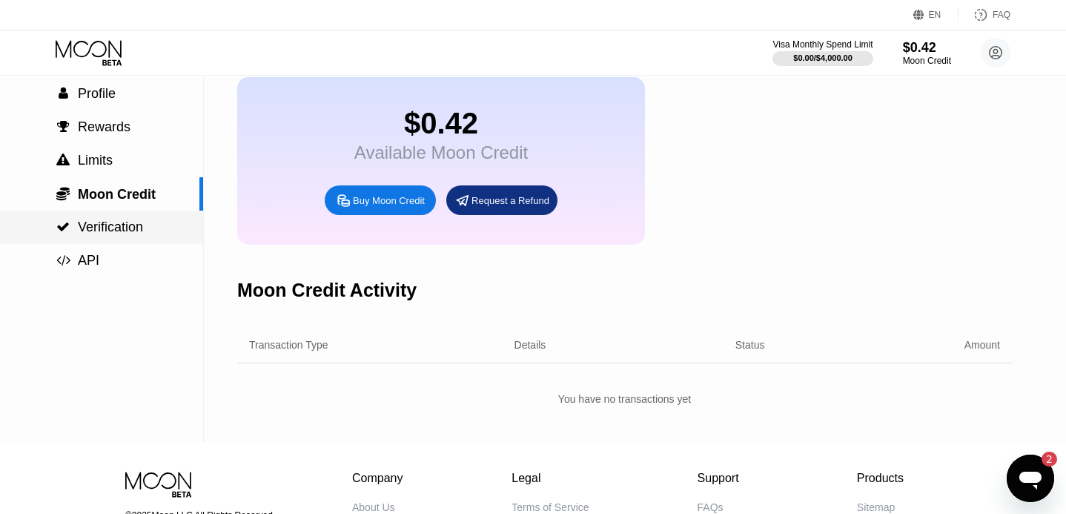
click at [142, 229] on span "Verification" at bounding box center [110, 226] width 65 height 15
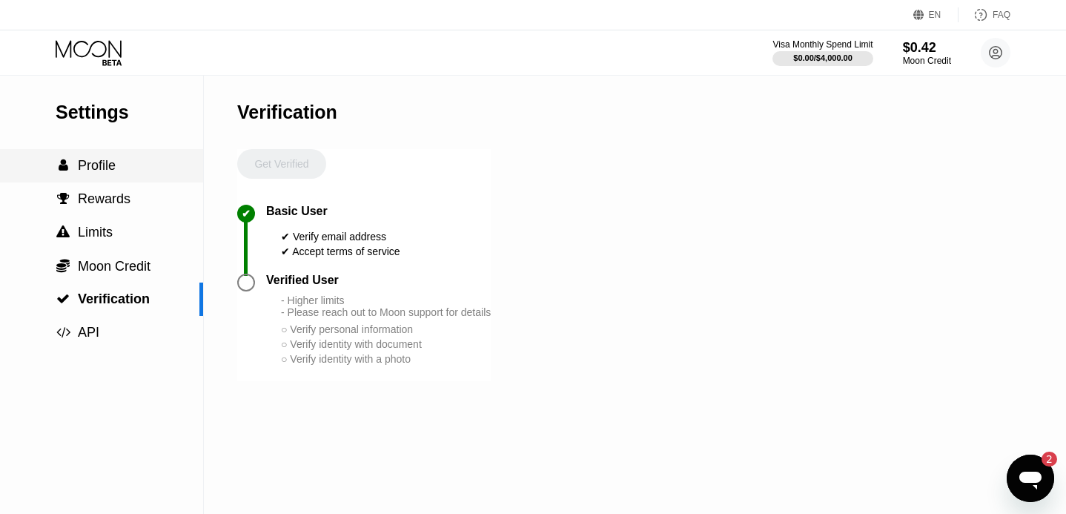
click at [102, 162] on span "Profile" at bounding box center [97, 165] width 38 height 15
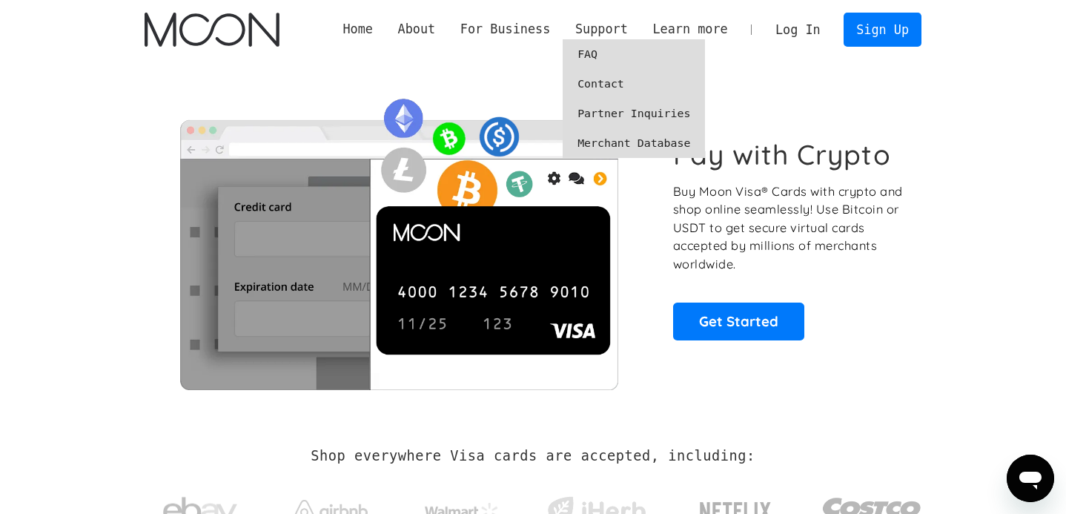
click at [593, 55] on link "FAQ" at bounding box center [634, 54] width 142 height 30
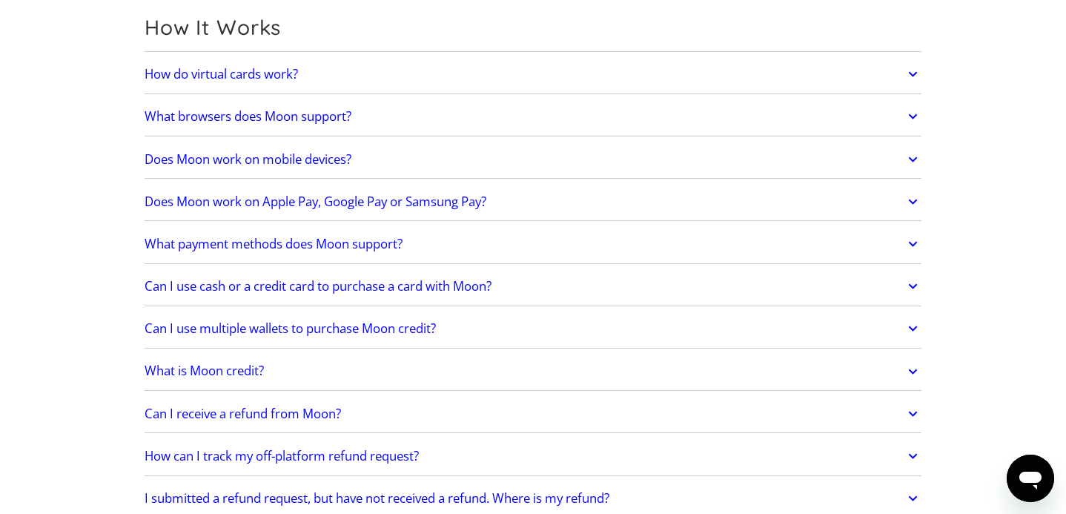
scroll to position [438, 0]
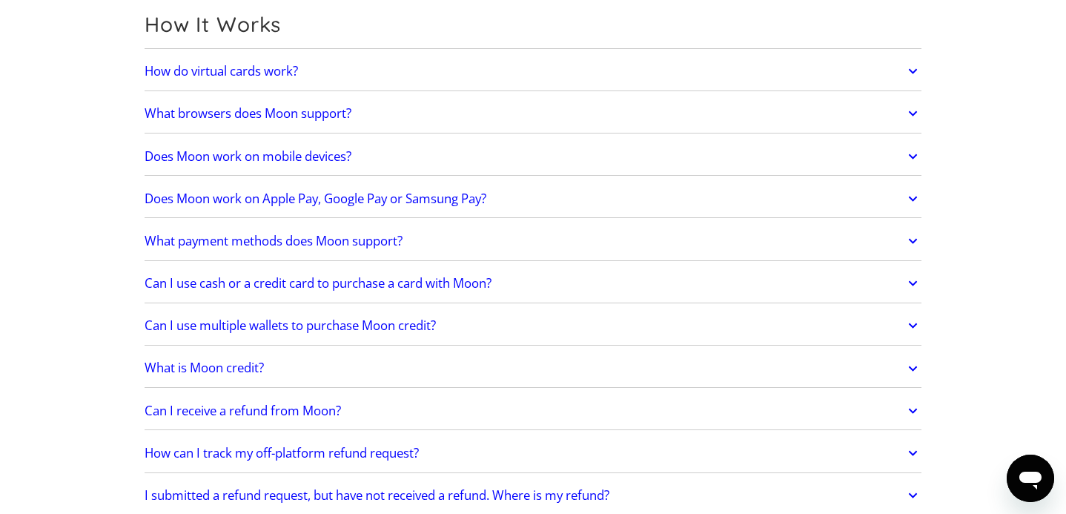
click at [911, 237] on icon at bounding box center [912, 241] width 17 height 27
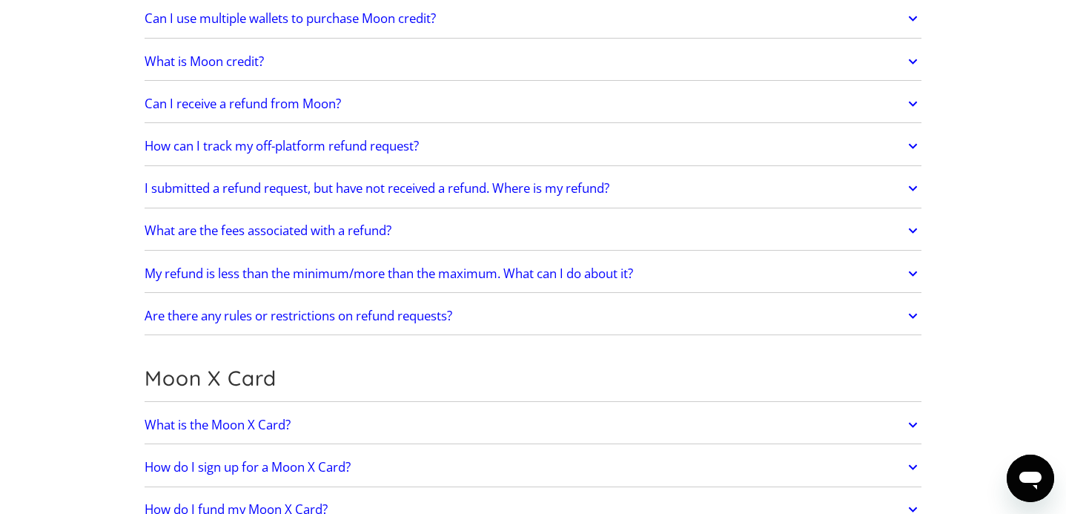
scroll to position [979, 0]
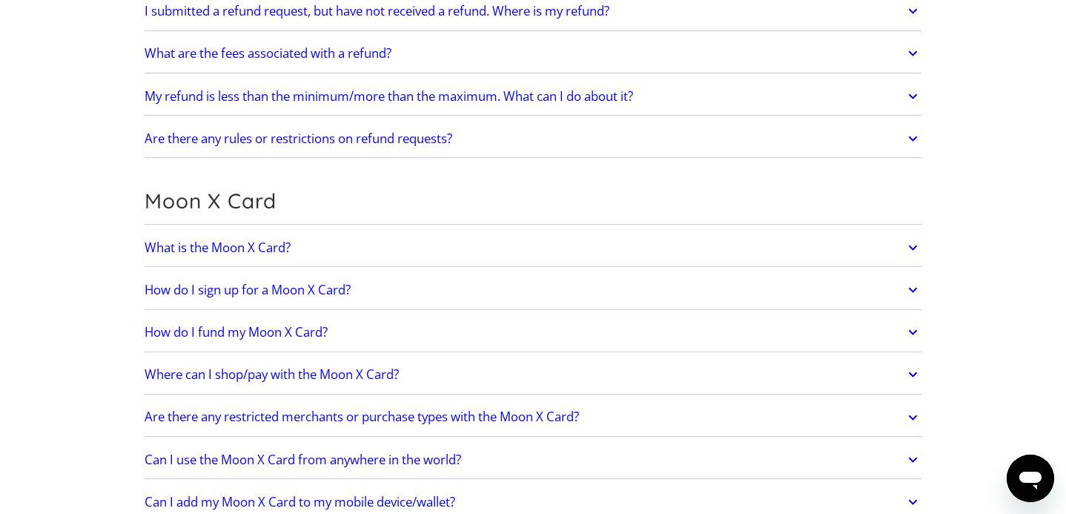
click at [909, 245] on icon at bounding box center [912, 247] width 17 height 27
